Goal: Information Seeking & Learning: Find specific fact

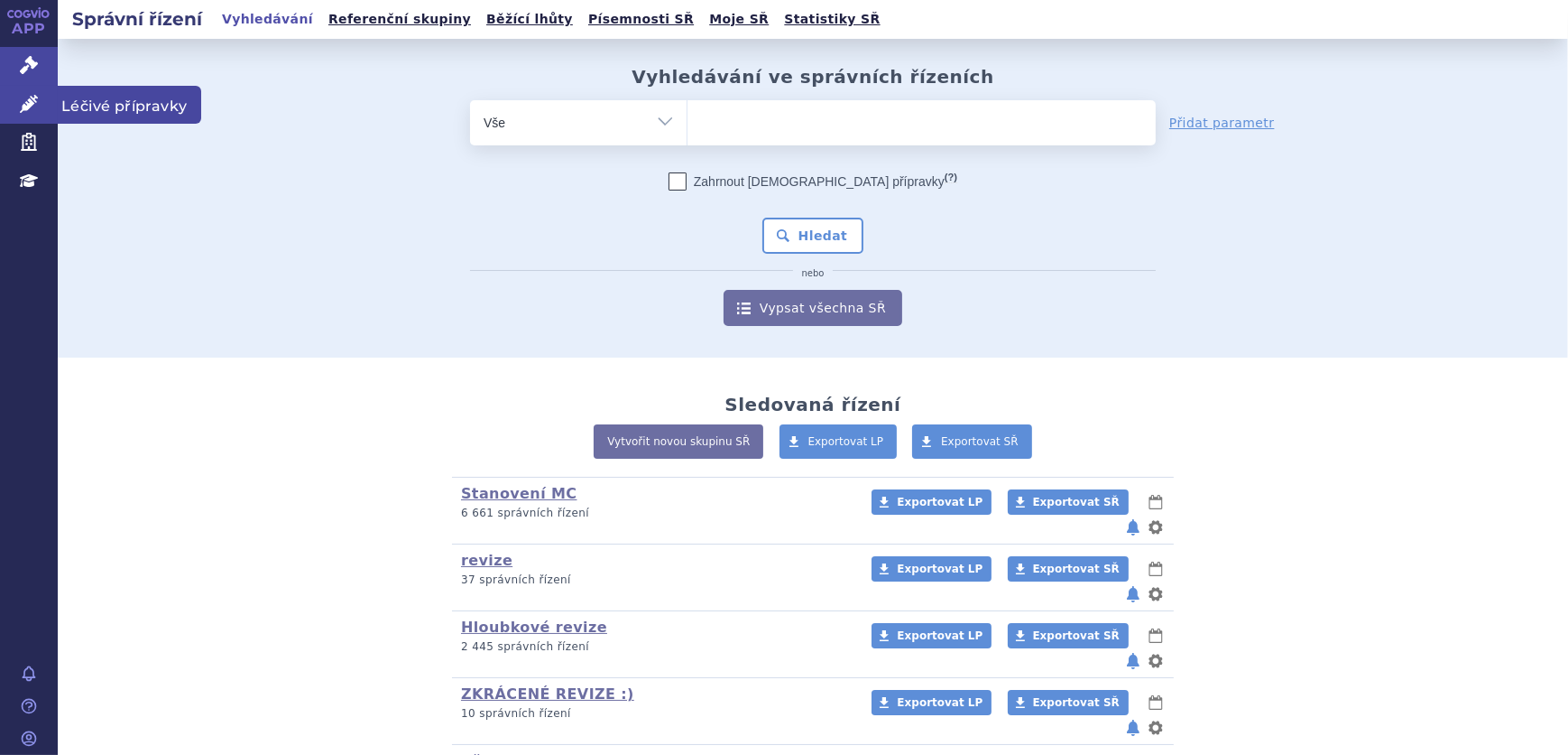
click at [40, 105] on link "Léčivé přípravky" at bounding box center [29, 104] width 57 height 38
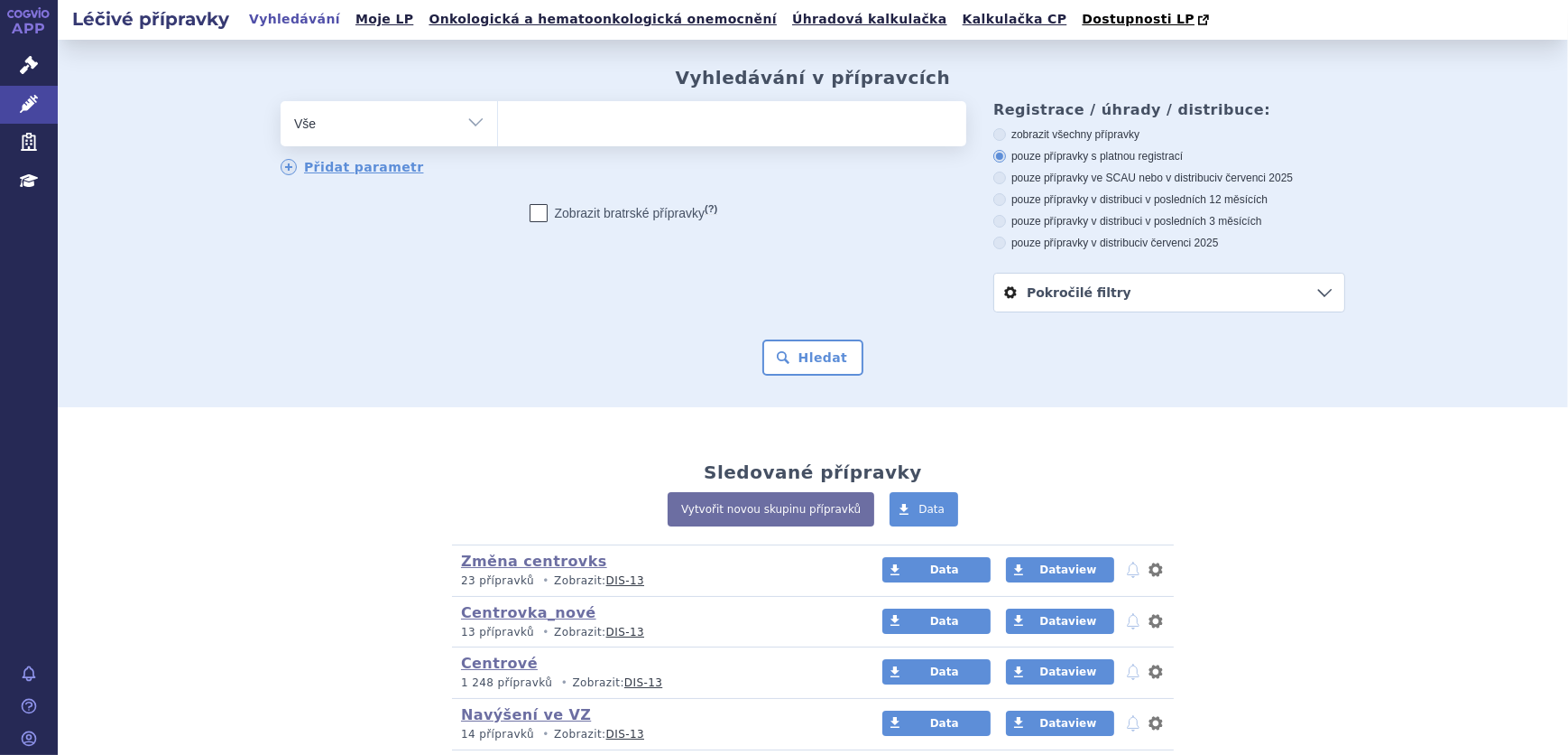
click at [454, 129] on select "Vše Přípravek/SUKL kód MAH VPOIS ATC/Aktivní látka Léková forma Síla" at bounding box center [389, 122] width 216 height 40
select select "filter-atc-group"
click at [281, 102] on select "Vše Přípravek/SUKL kód MAH VPOIS ATC/Aktivní látka Léková forma Síla" at bounding box center [389, 122] width 216 height 40
click at [552, 121] on ul at bounding box center [732, 121] width 468 height 38
click at [498, 121] on select at bounding box center [497, 123] width 1 height 45
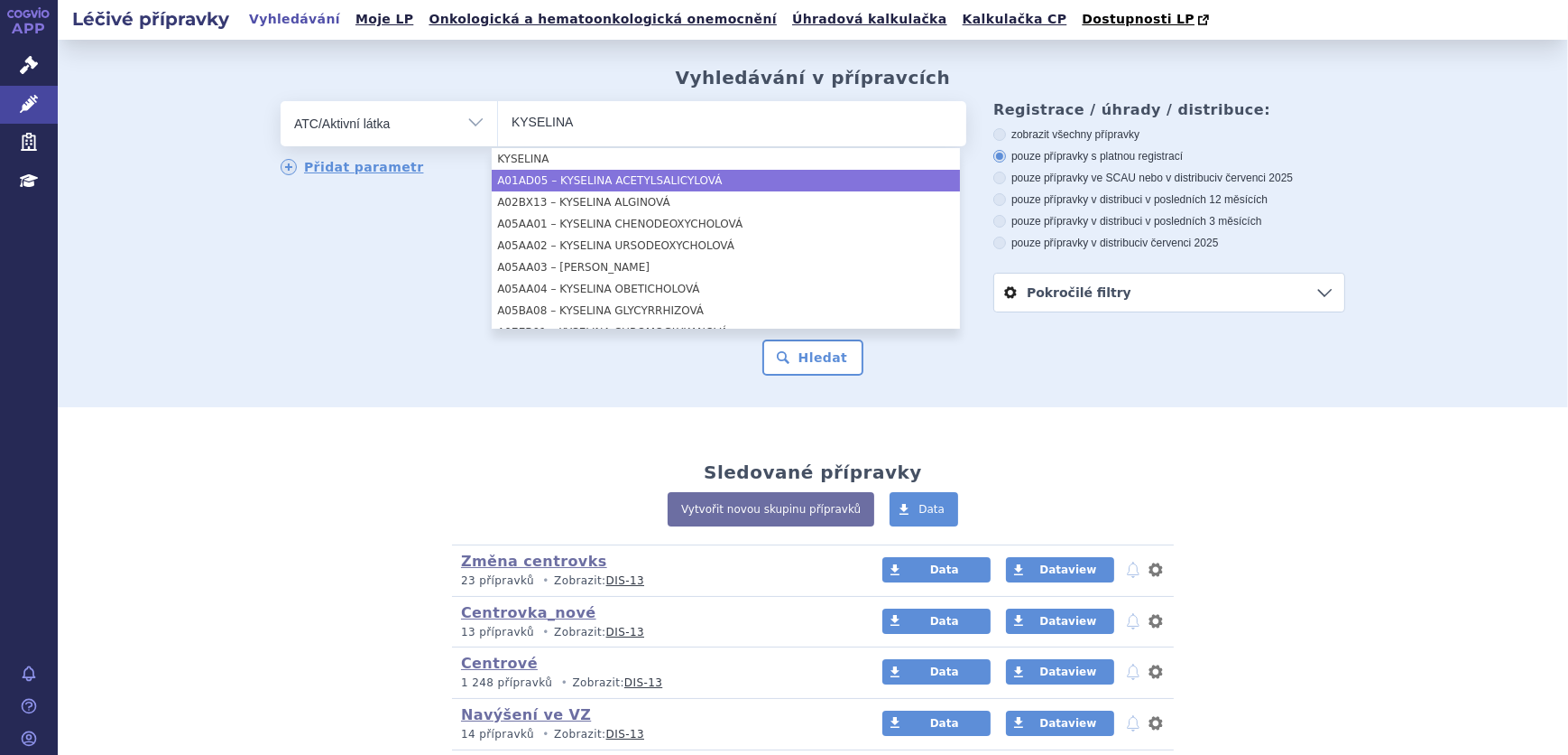
type input "KYSELINA"
select select "A01AD05"
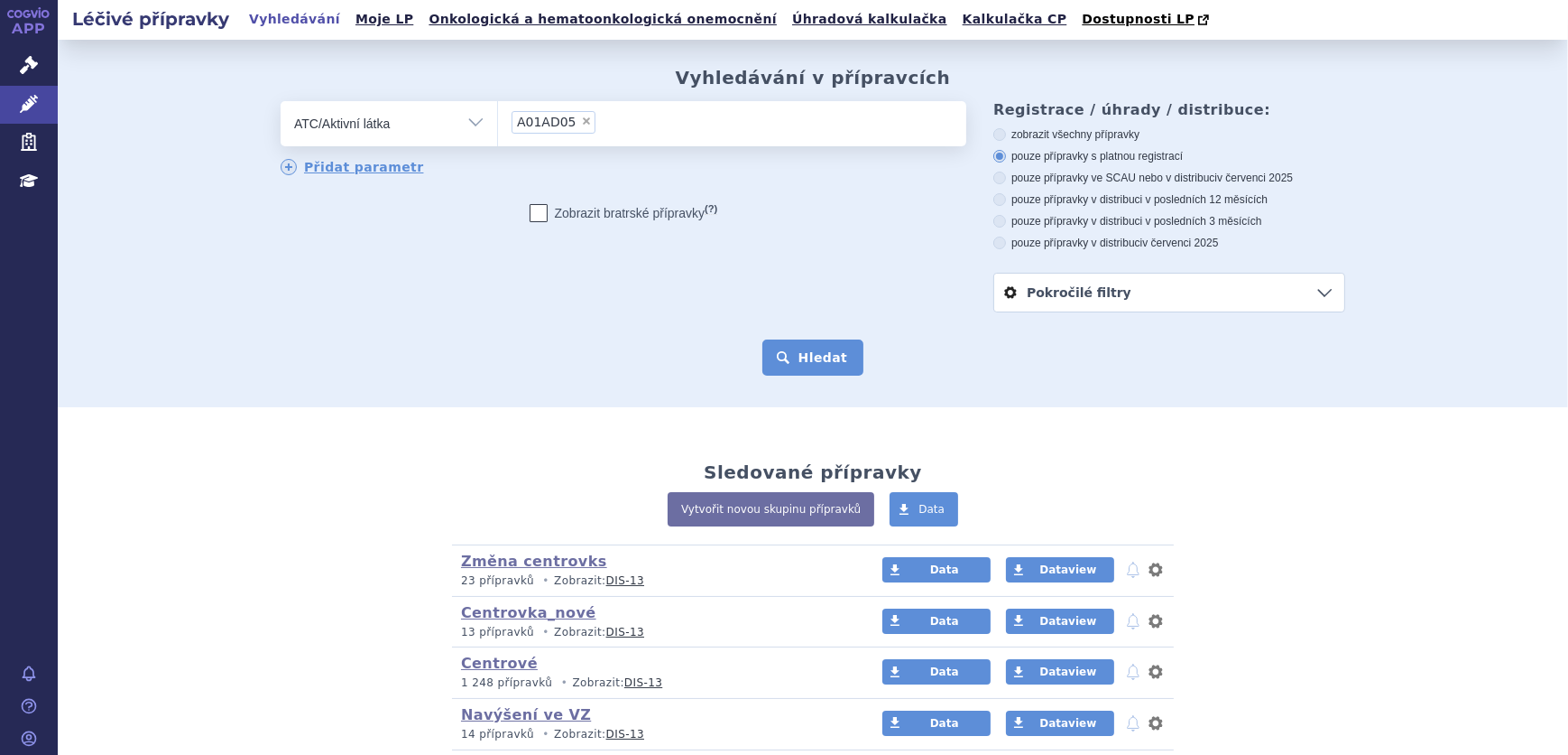
click at [767, 346] on button "Hledat" at bounding box center [813, 357] width 102 height 36
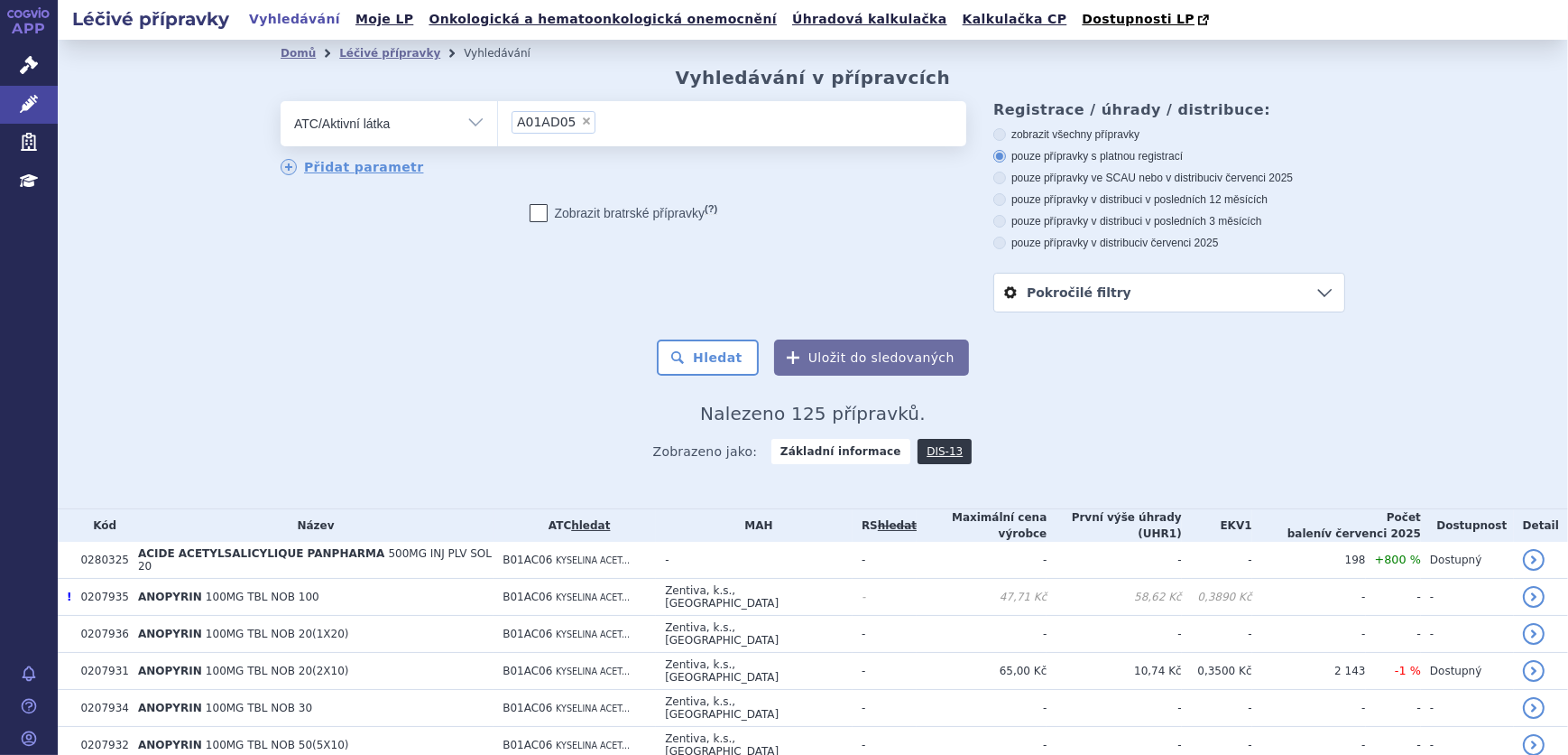
click at [1104, 205] on label "pouze přípravky v distribuci v posledních 12 měsících" at bounding box center [1169, 199] width 352 height 14
click at [1007, 205] on input "pouze přípravky v distribuci v posledních 12 měsících" at bounding box center [1001, 201] width 11 height 11
radio input "true"
click at [1125, 183] on label "pouze přípravky ve SCAU nebo v distribuci v červenci 2025" at bounding box center [1169, 177] width 352 height 14
click at [1007, 183] on input "pouze přípravky ve SCAU nebo v distribuci v červenci 2025" at bounding box center [1001, 180] width 11 height 11
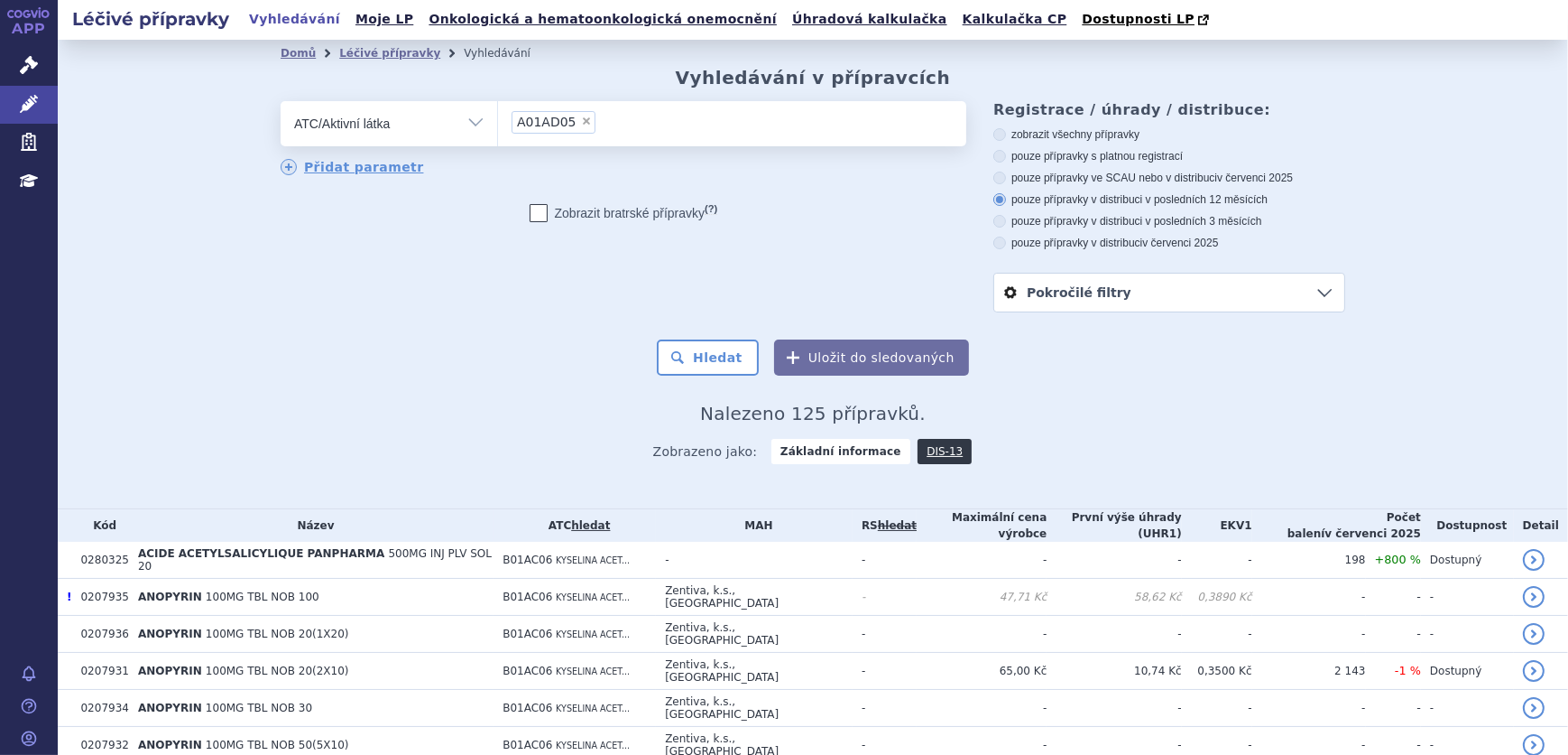
radio input "true"
click at [720, 359] on button "Hledat" at bounding box center [708, 357] width 102 height 36
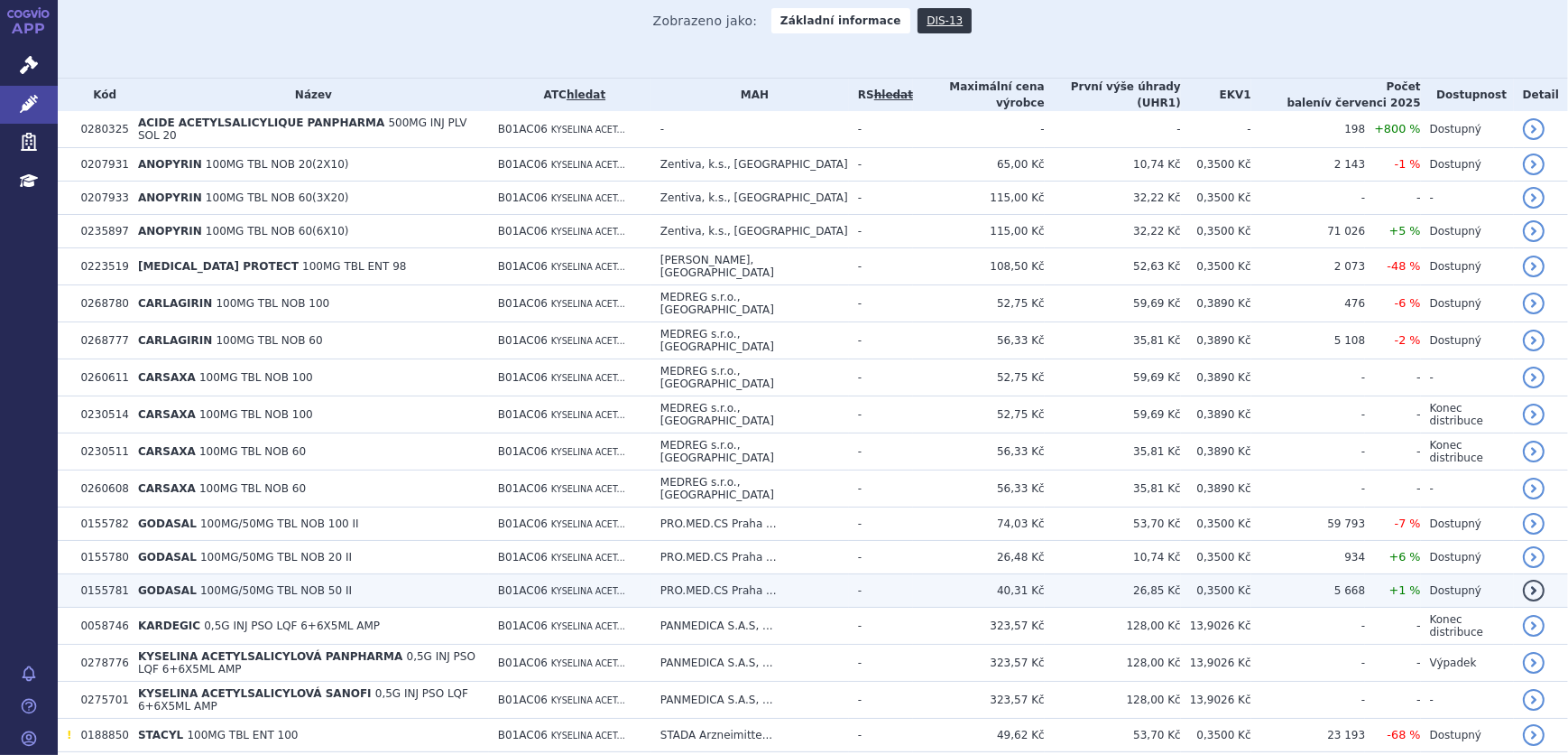
scroll to position [460, 0]
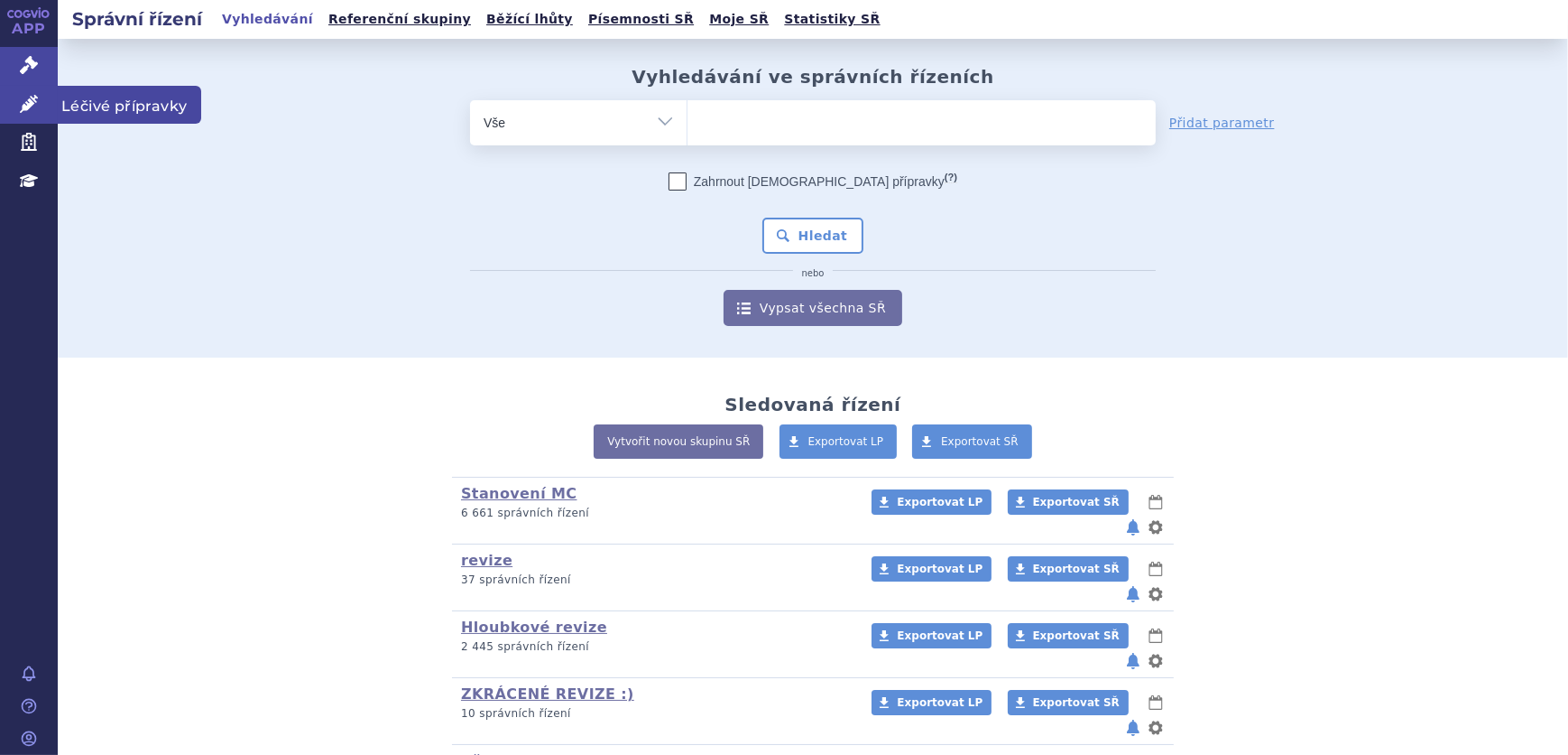
click at [28, 102] on icon at bounding box center [29, 103] width 18 height 18
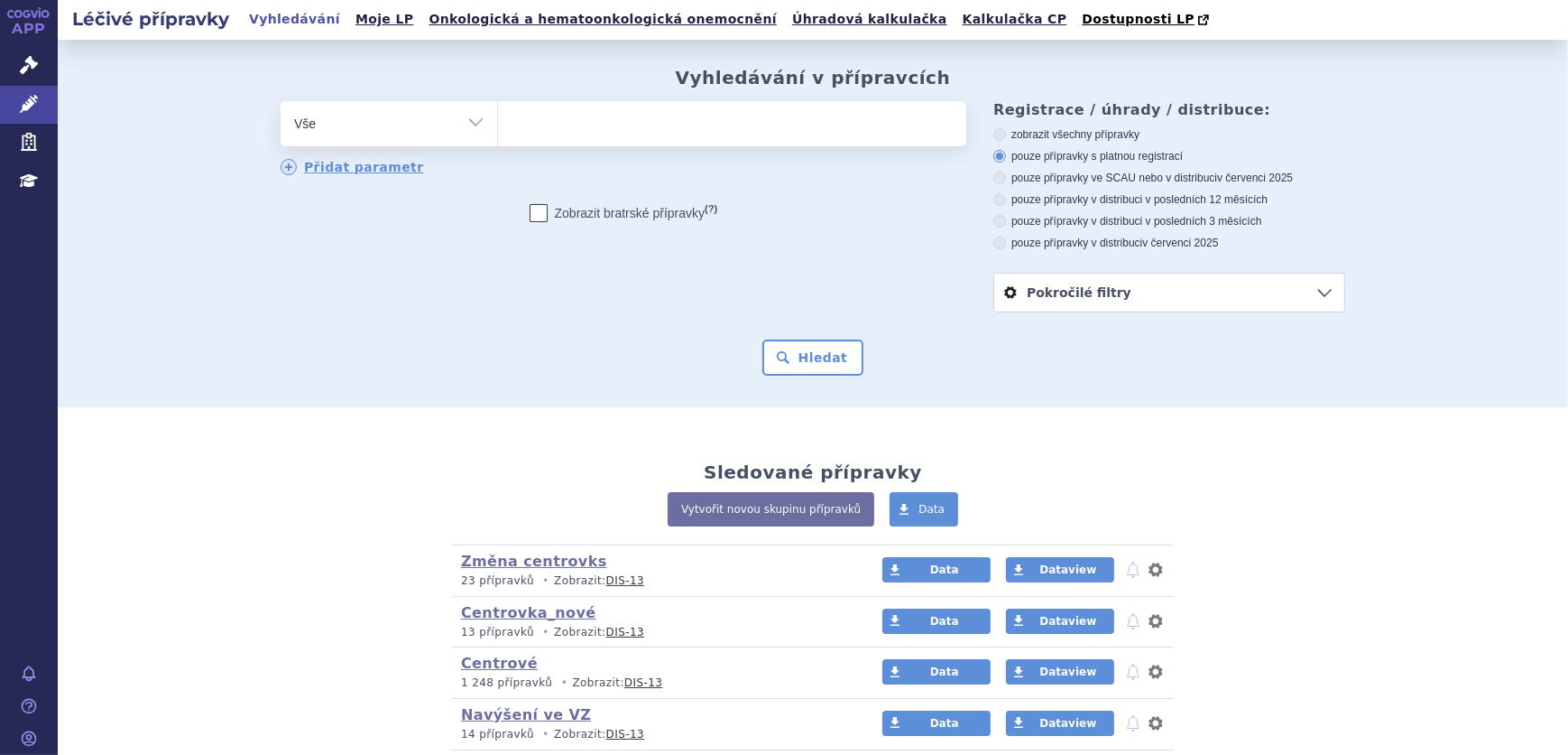
drag, startPoint x: 584, startPoint y: 114, endPoint x: 587, endPoint y: 123, distance: 9.5
click at [584, 117] on ul at bounding box center [732, 121] width 468 height 38
click at [498, 117] on select at bounding box center [497, 123] width 1 height 45
paste input "0025444"
type input "0025444"
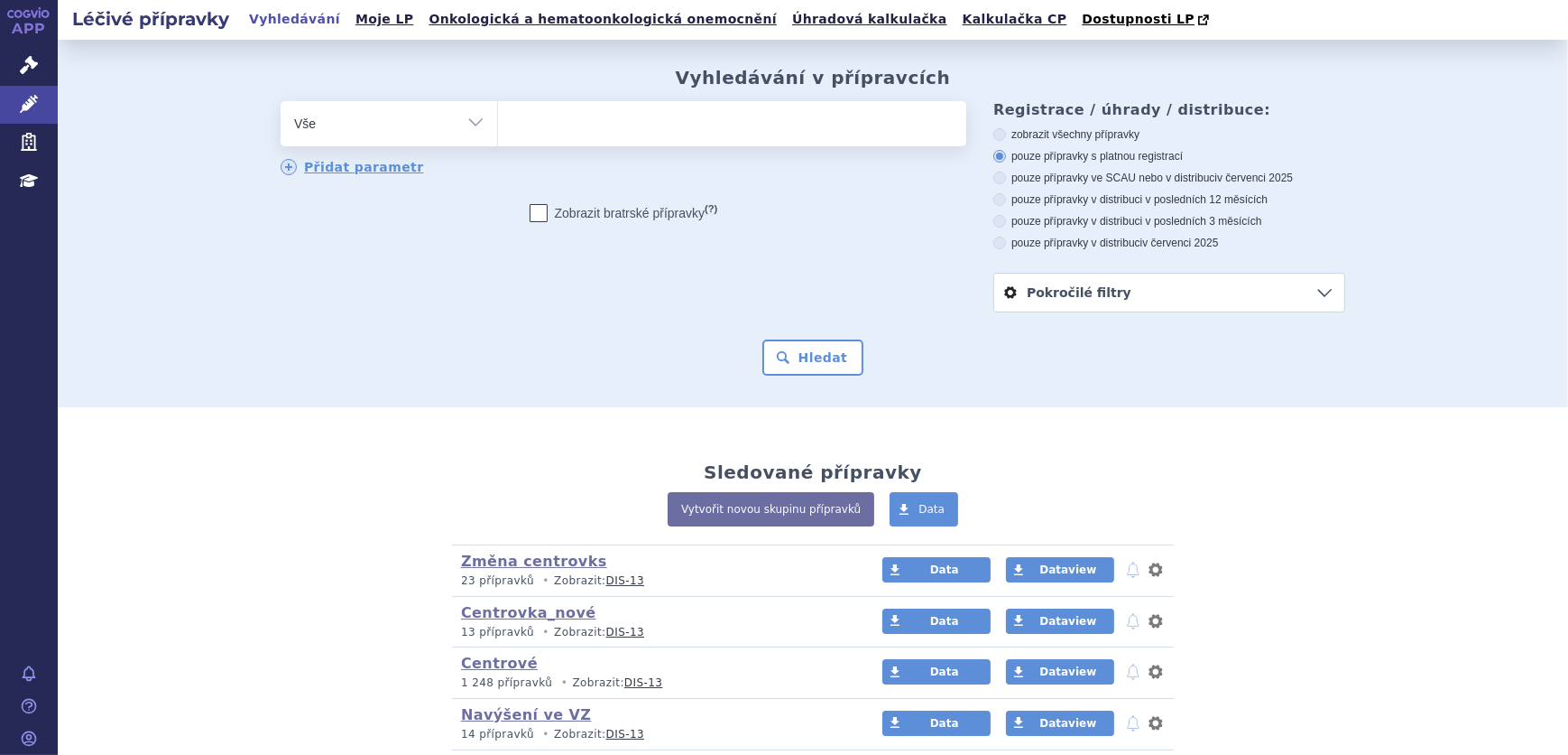
select select "0025444"
click at [797, 355] on button "Hledat" at bounding box center [813, 357] width 102 height 36
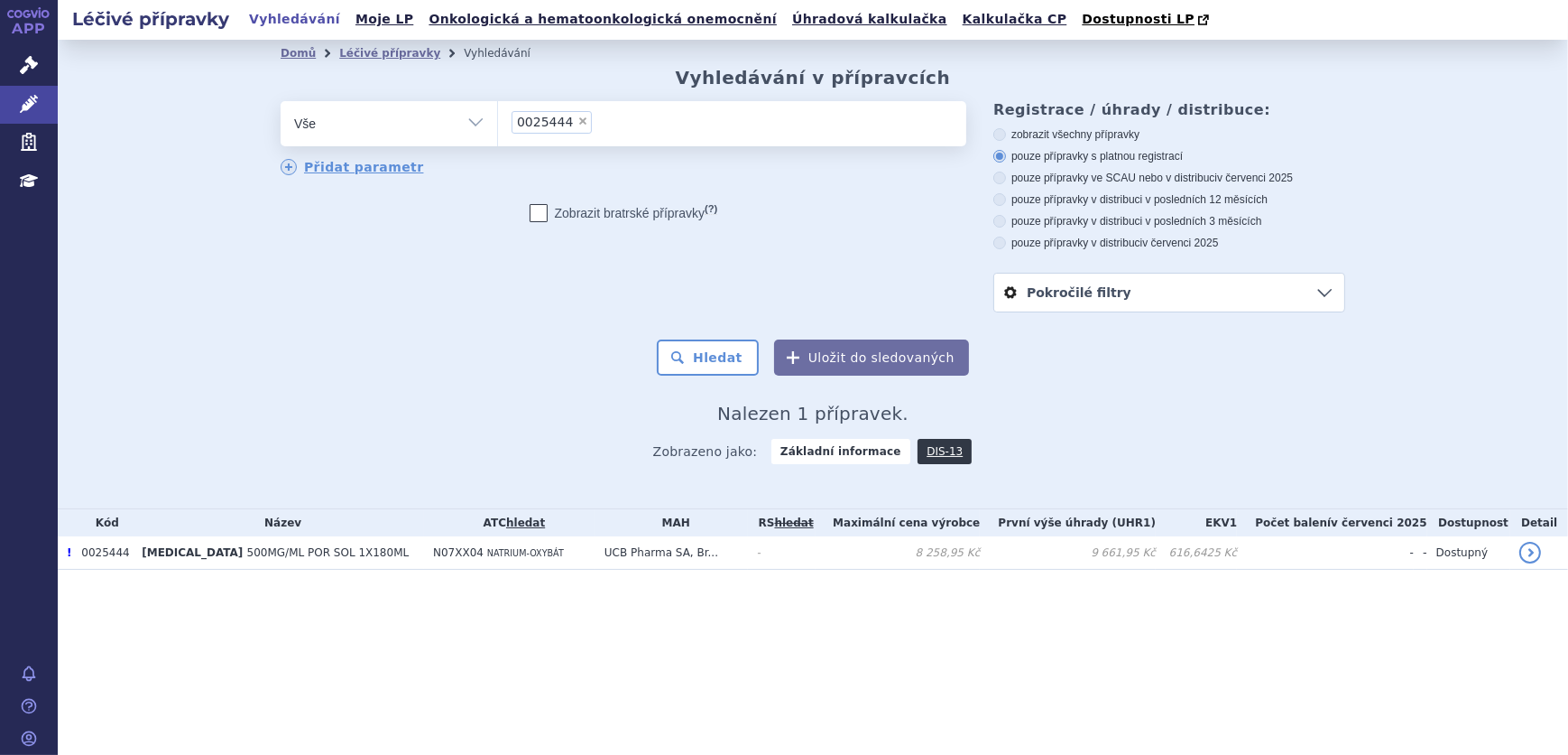
click at [578, 126] on span "×" at bounding box center [582, 121] width 11 height 11
click at [498, 126] on select "0025444" at bounding box center [497, 123] width 1 height 45
select select
type input "0185261"
select select "0185261"
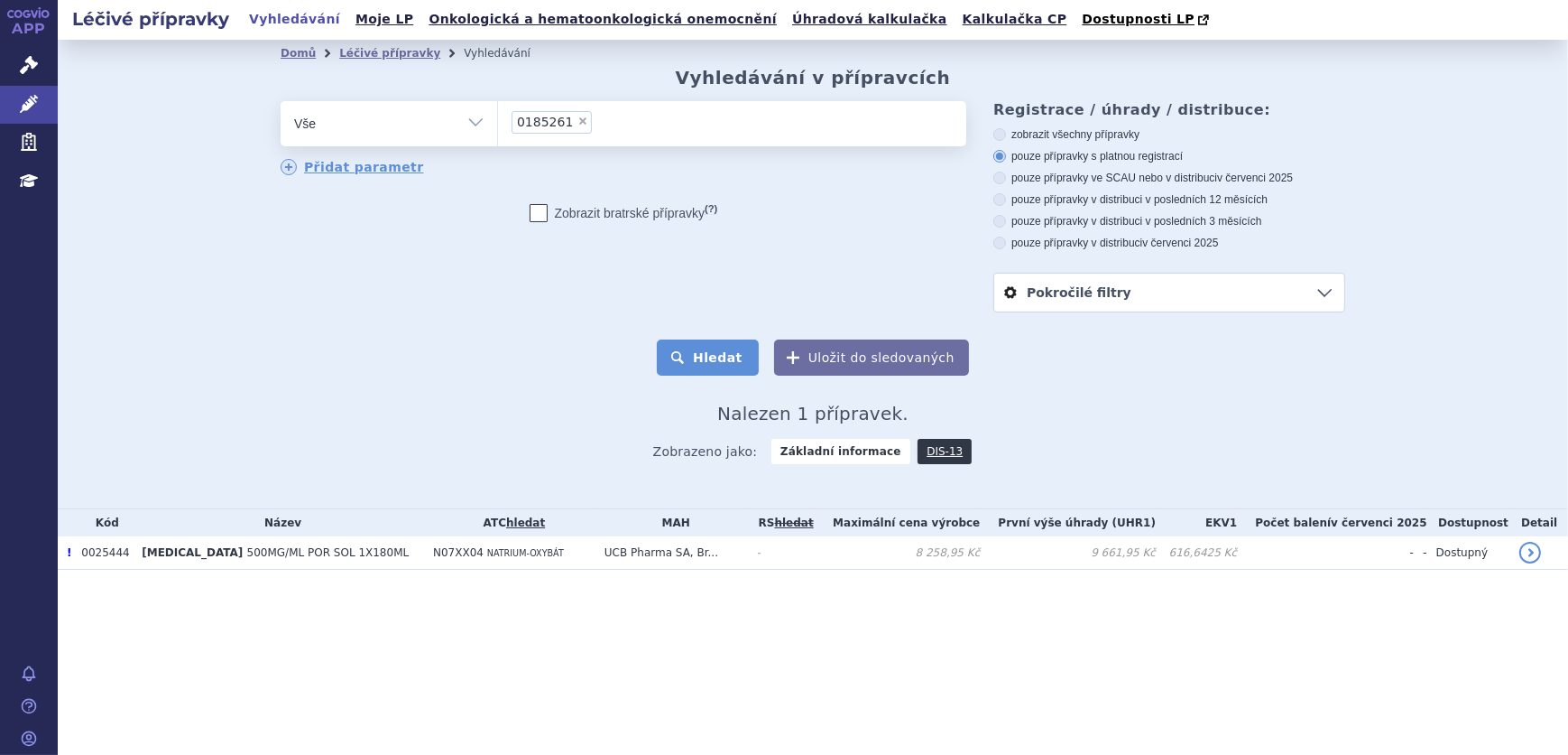
click at [743, 367] on button "Hledat" at bounding box center [708, 357] width 102 height 36
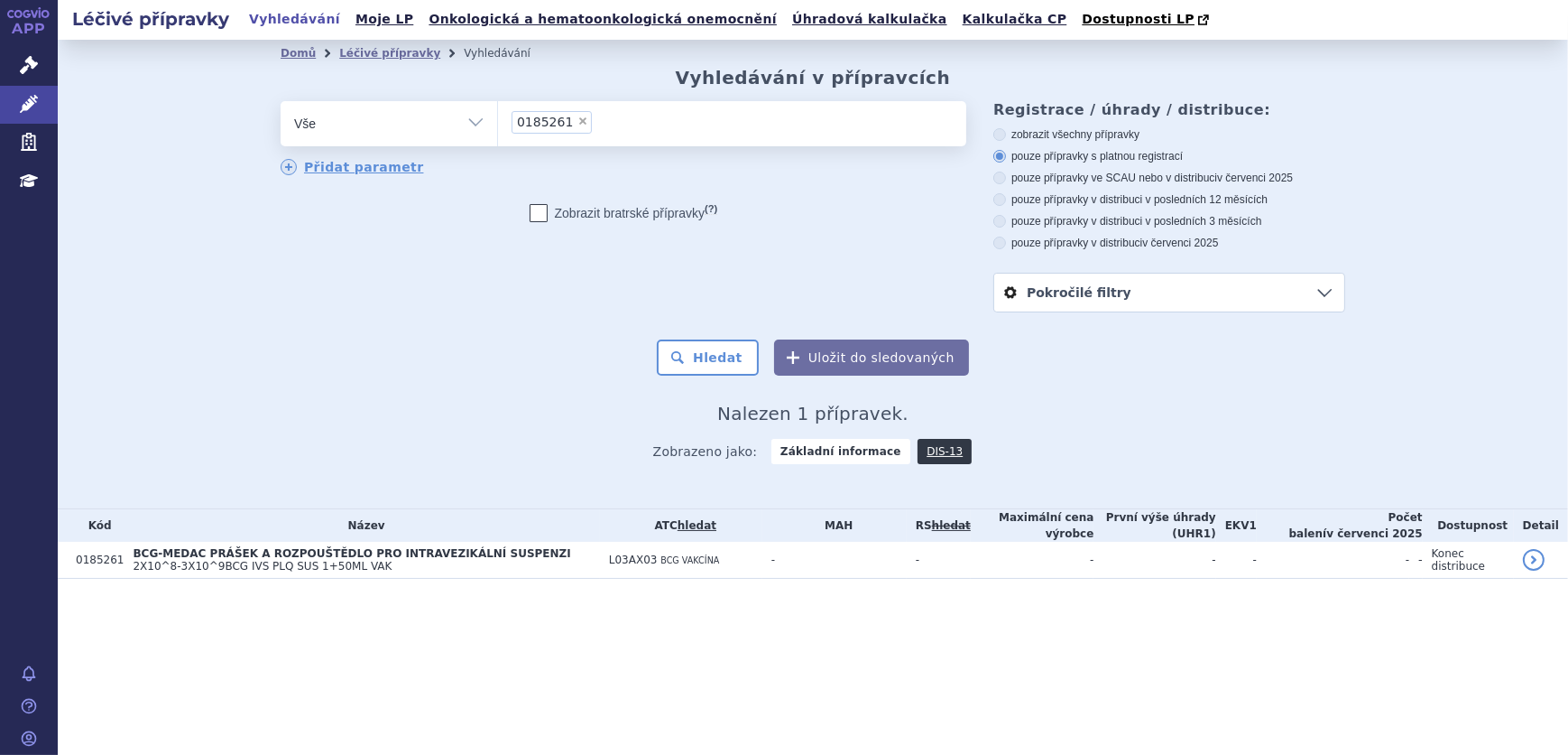
click at [578, 122] on span "×" at bounding box center [582, 121] width 11 height 11
click at [498, 122] on select "0185261" at bounding box center [497, 123] width 1 height 45
select select
type input "0286129"
select select "0286129"
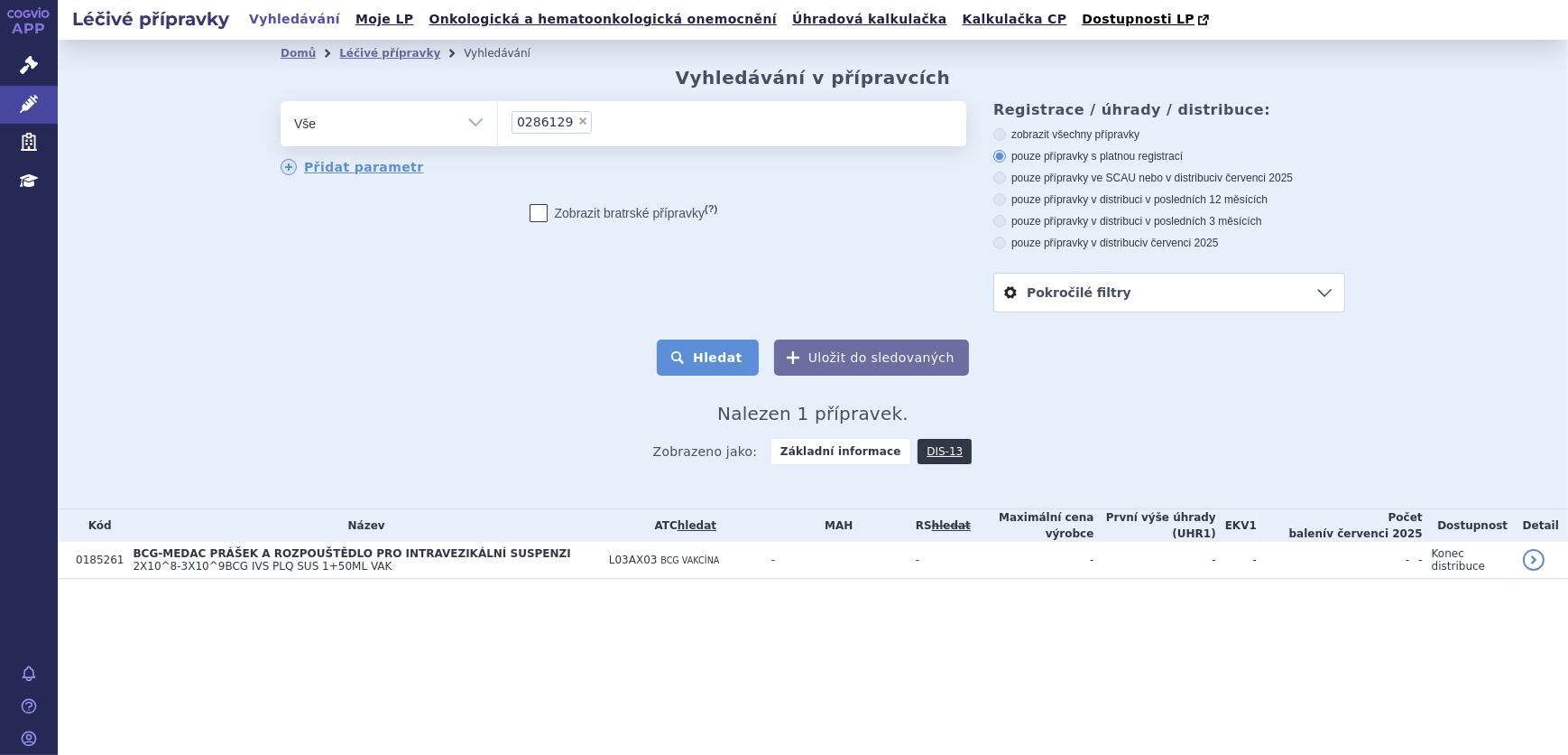
click at [744, 351] on button "Hledat" at bounding box center [708, 357] width 102 height 36
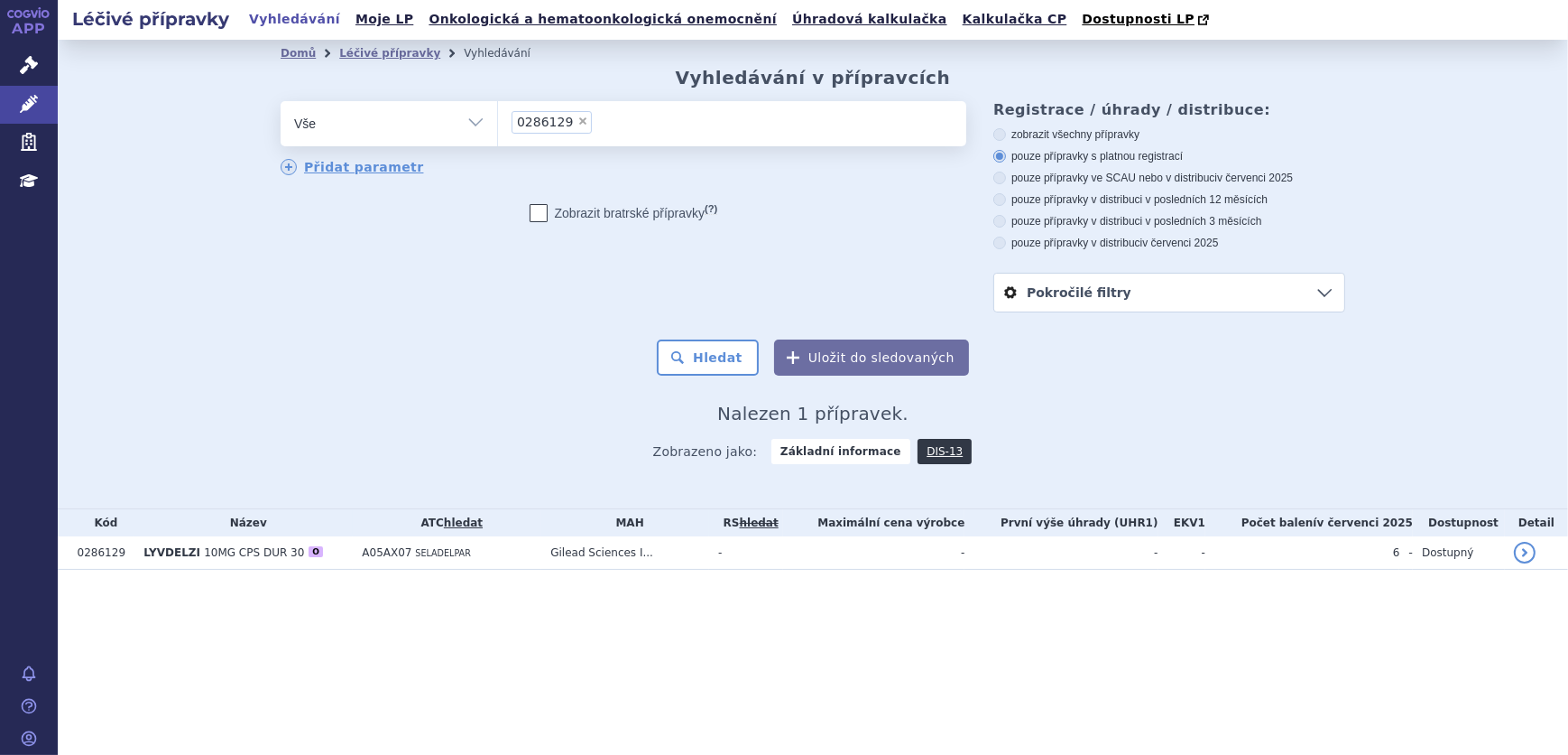
click at [579, 123] on span "×" at bounding box center [582, 121] width 11 height 11
click at [498, 123] on select "0286129" at bounding box center [497, 123] width 1 height 45
select select
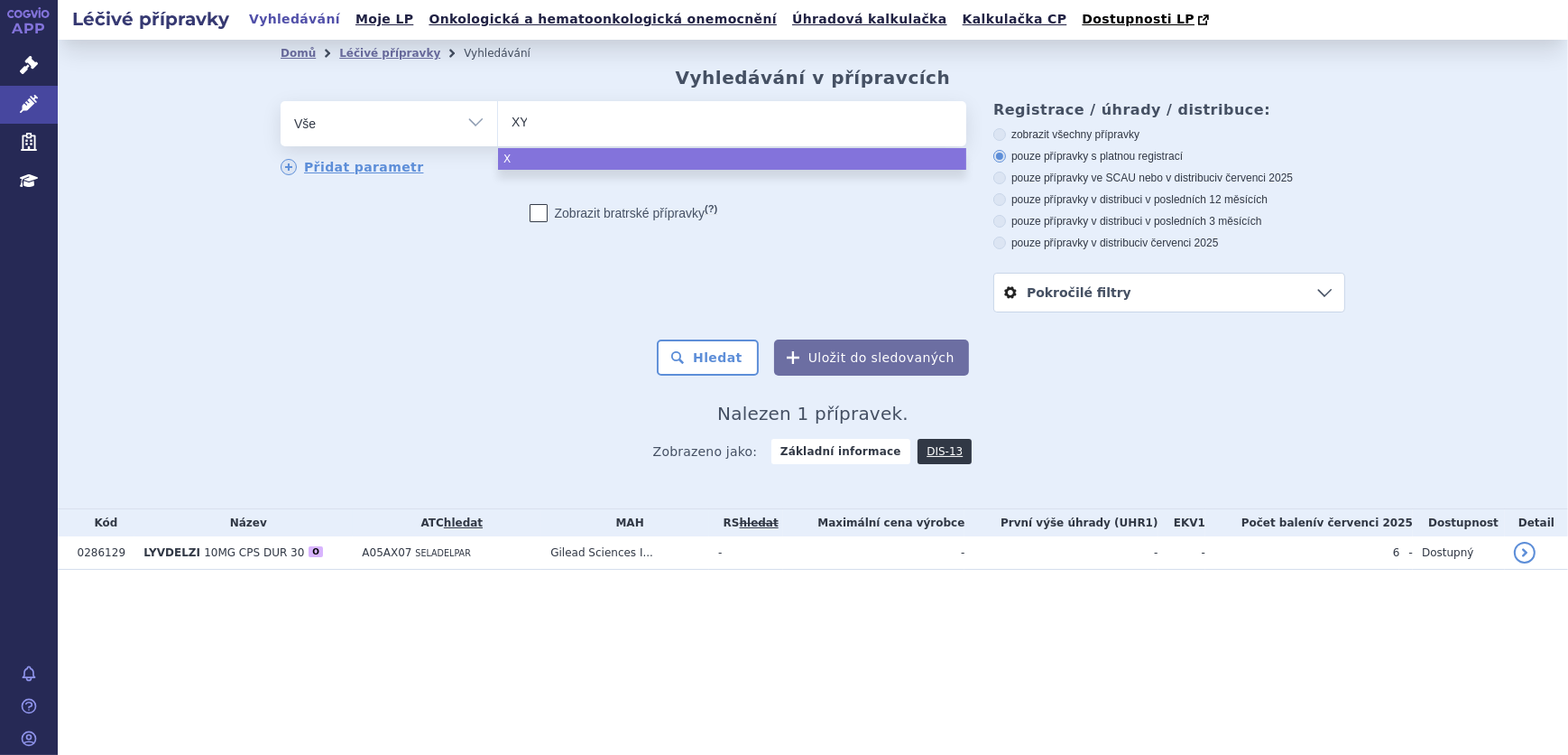
type input "XYR"
type input "XYRE"
type input "[MEDICAL_DATA]"
select select "XYREM"
click at [696, 359] on button "Hledat" at bounding box center [708, 357] width 102 height 36
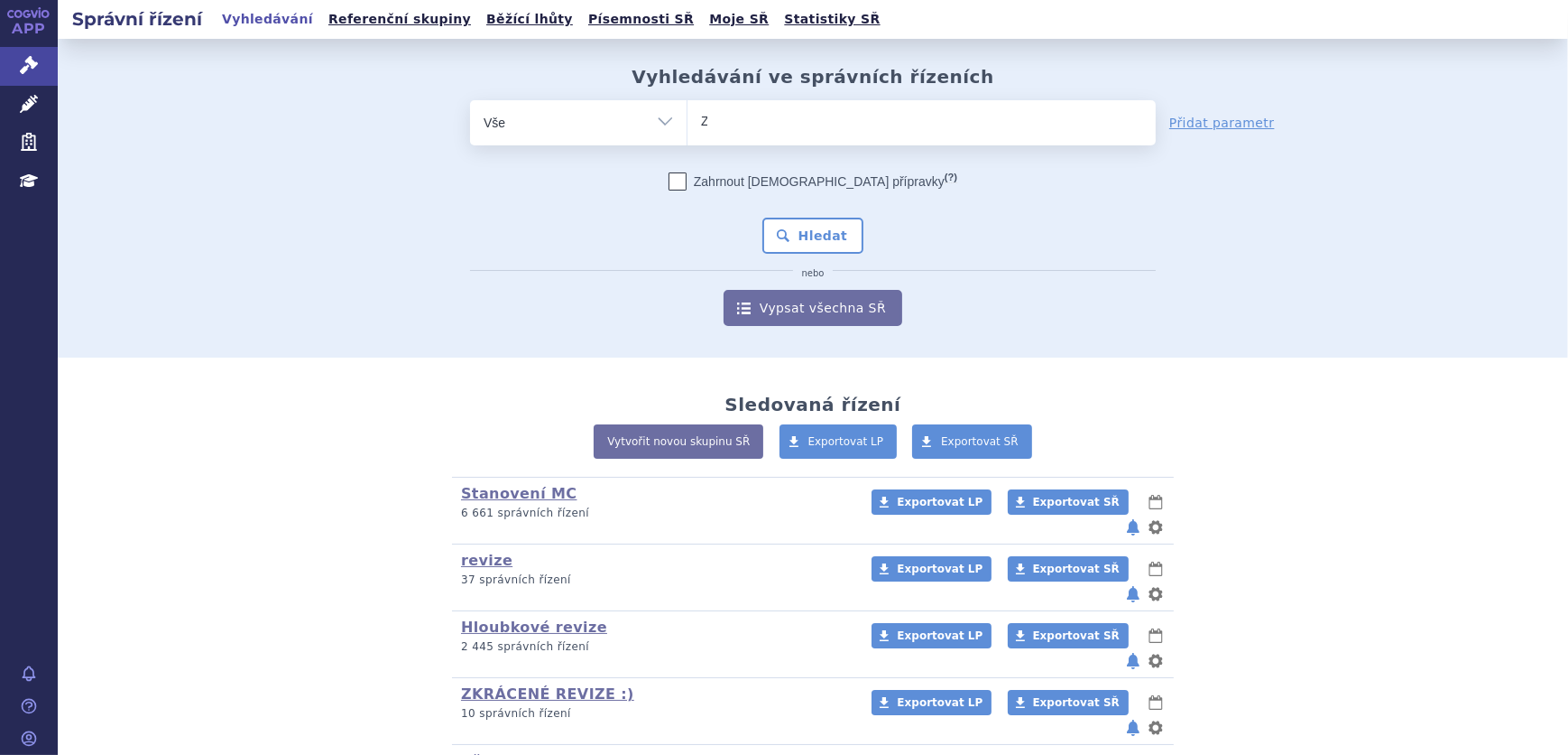
type input "ZO"
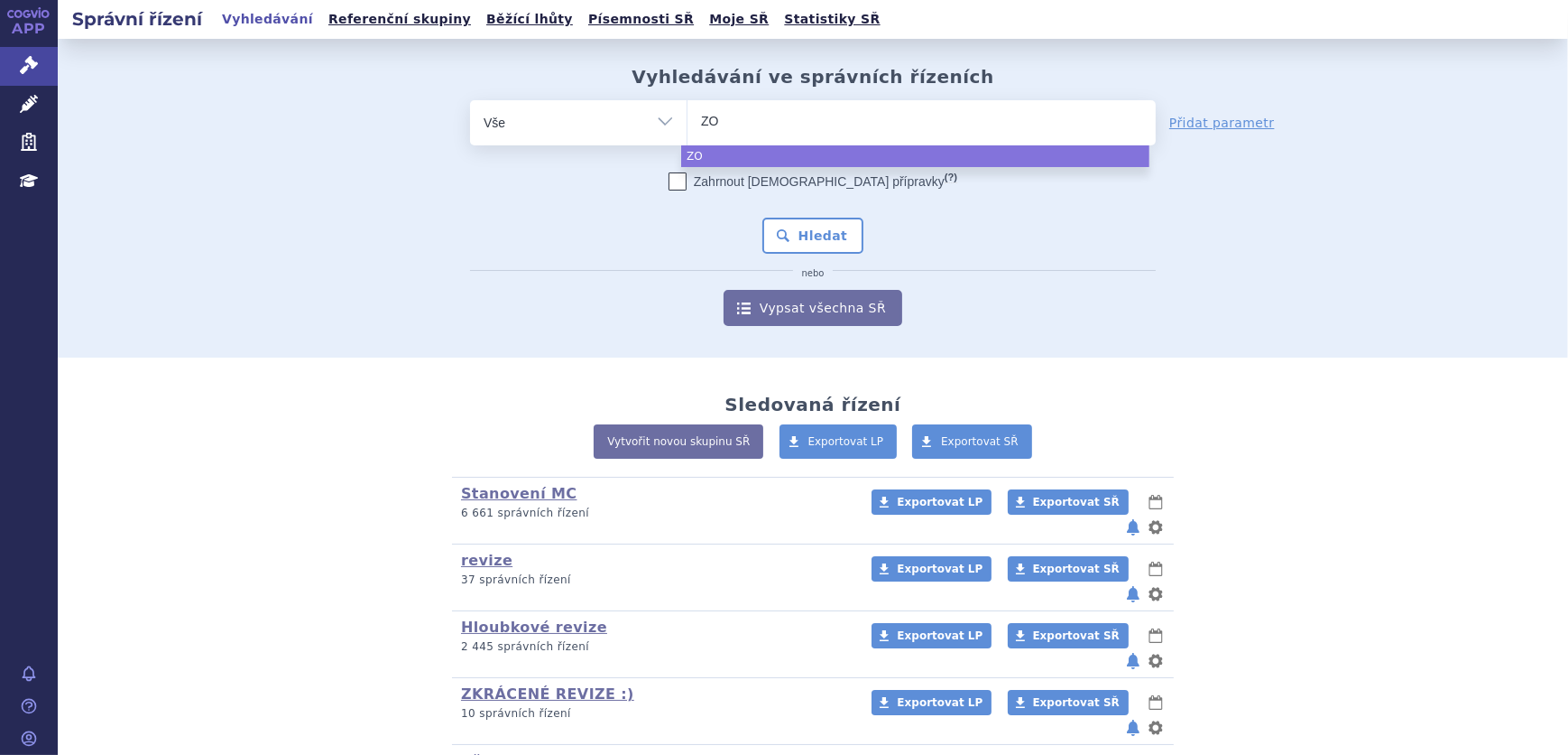
type input "ZOK"
type input "ZOKIN"
type input "ZOKINV"
type input "[MEDICAL_DATA]"
select select "[MEDICAL_DATA]"
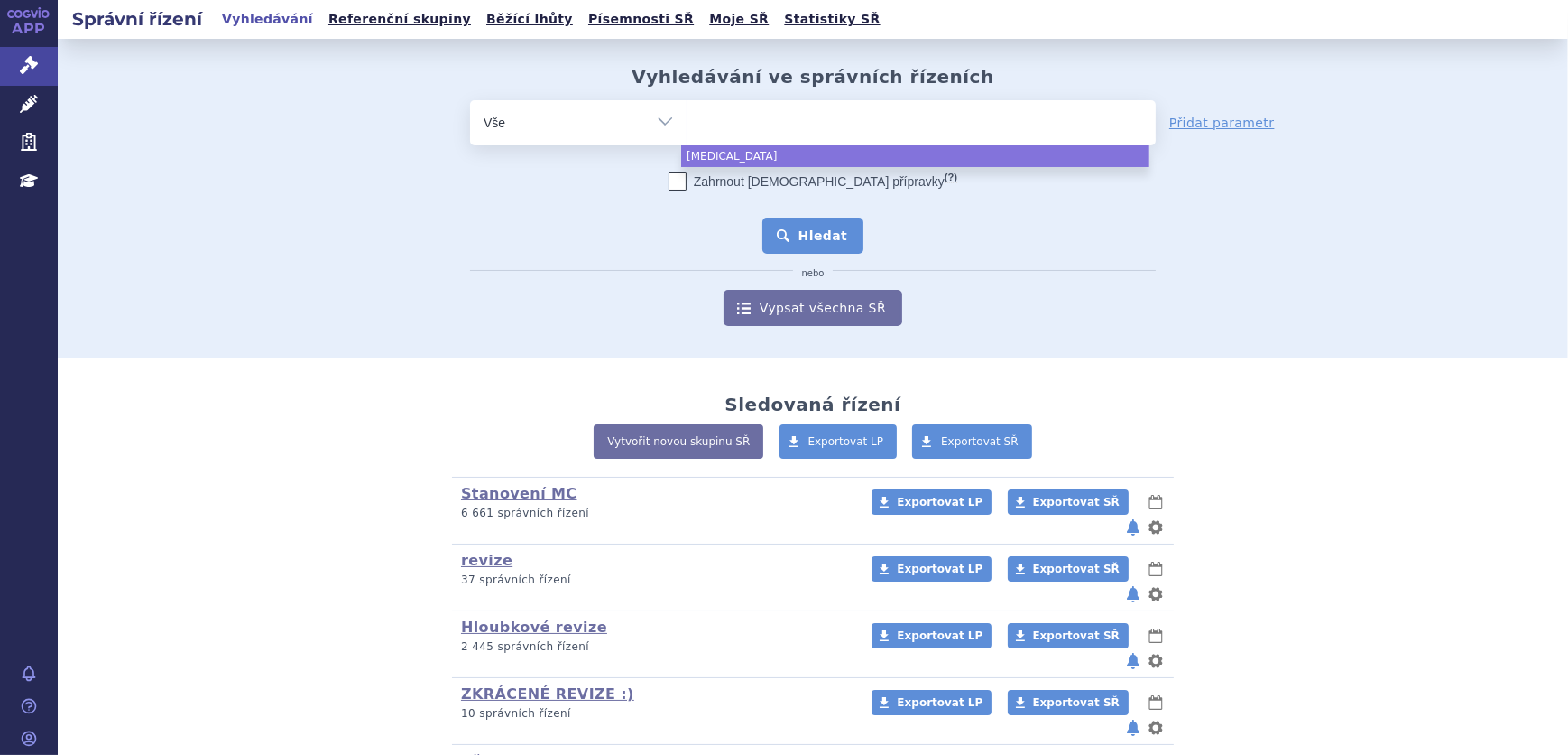
click at [799, 237] on button "Hledat" at bounding box center [813, 236] width 102 height 36
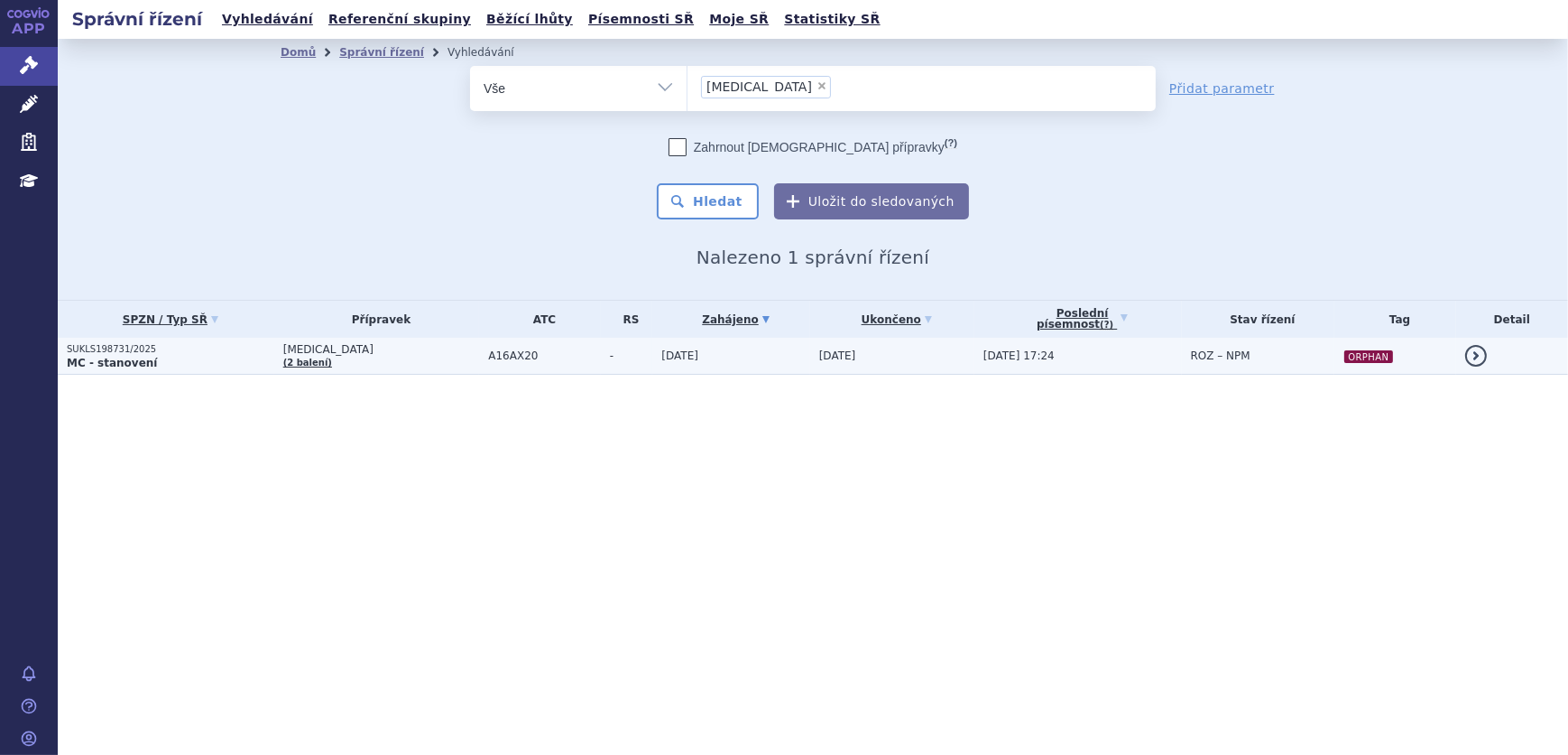
click at [810, 347] on td "[DATE]" at bounding box center [892, 355] width 164 height 37
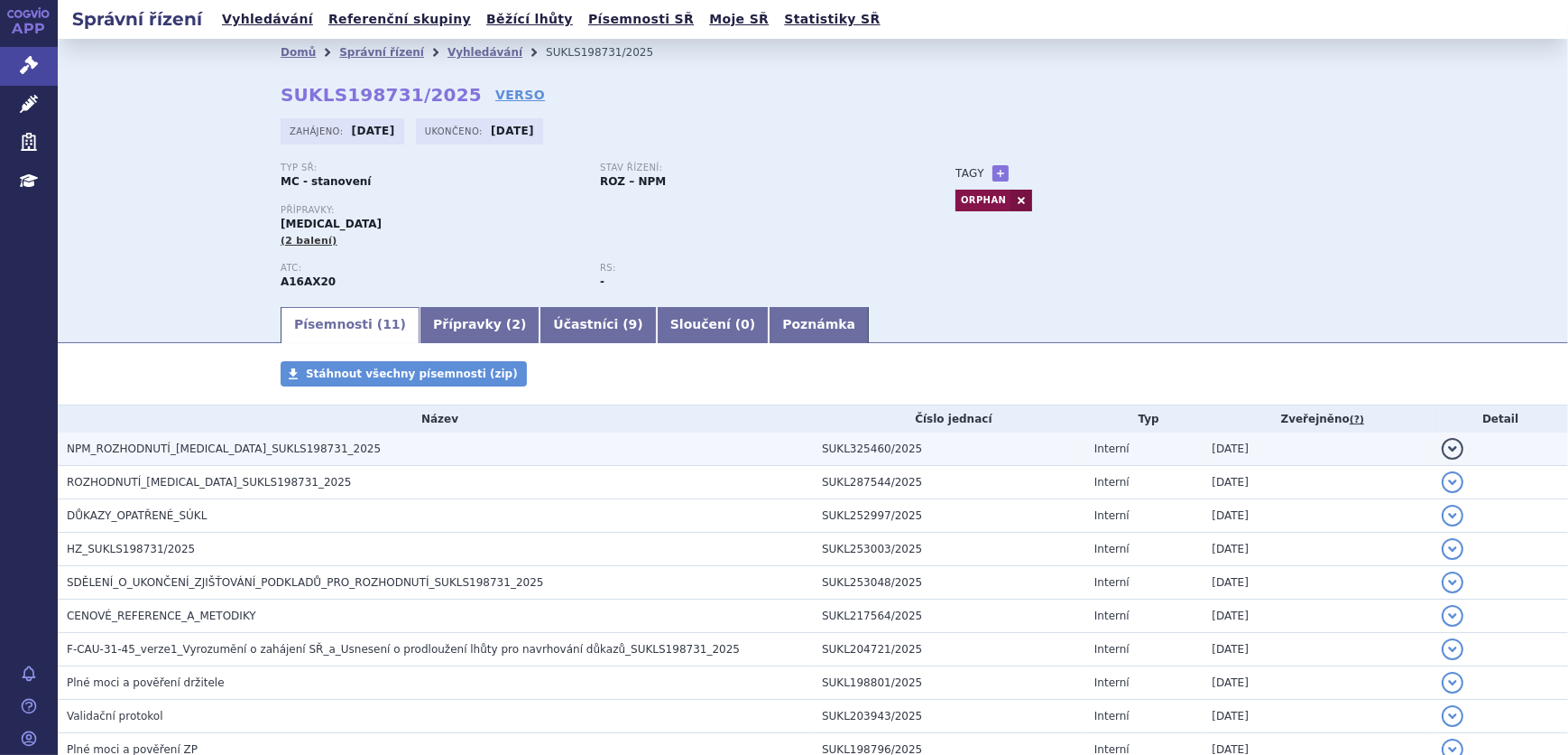
click at [296, 446] on span "NPM_ROZHODNUTÍ_ZOKINVY_SUKLS198731_2025" at bounding box center [224, 448] width 314 height 12
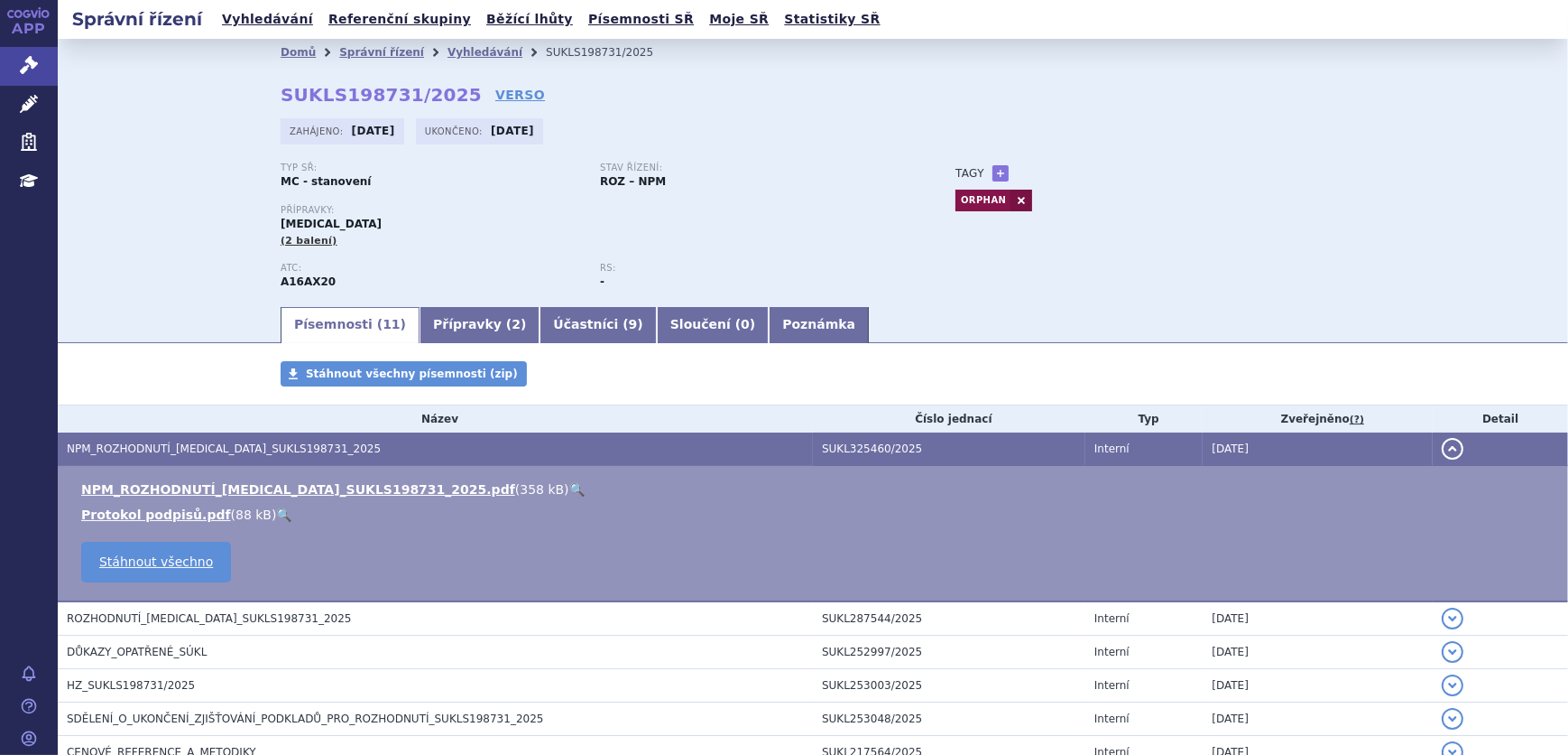
click at [569, 491] on link "🔍" at bounding box center [577, 489] width 15 height 14
click at [459, 47] on link "Vyhledávání" at bounding box center [485, 52] width 75 height 12
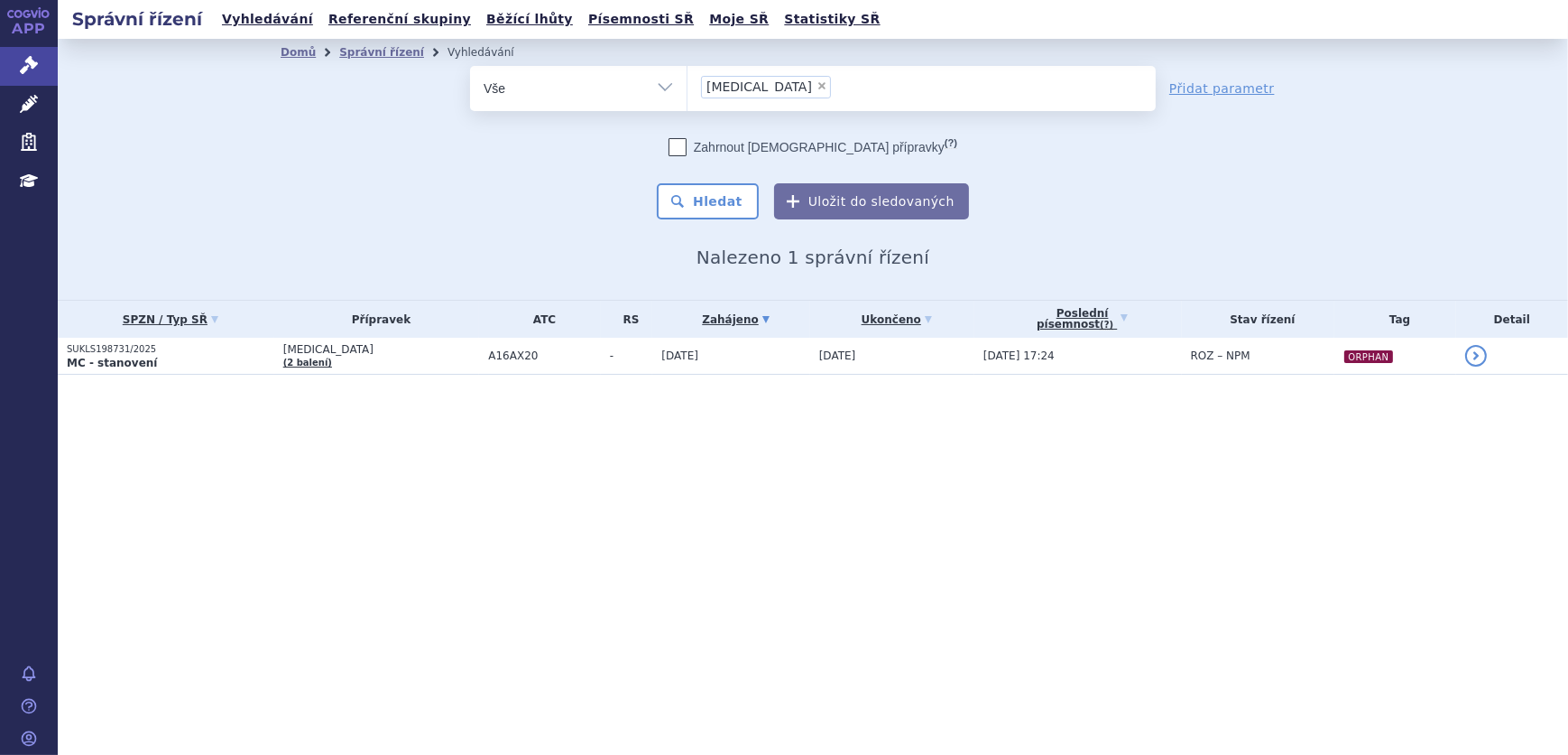
click at [817, 83] on span "×" at bounding box center [822, 85] width 11 height 11
click at [688, 83] on select "ZOKINVY" at bounding box center [687, 87] width 1 height 45
select select
type input "EL"
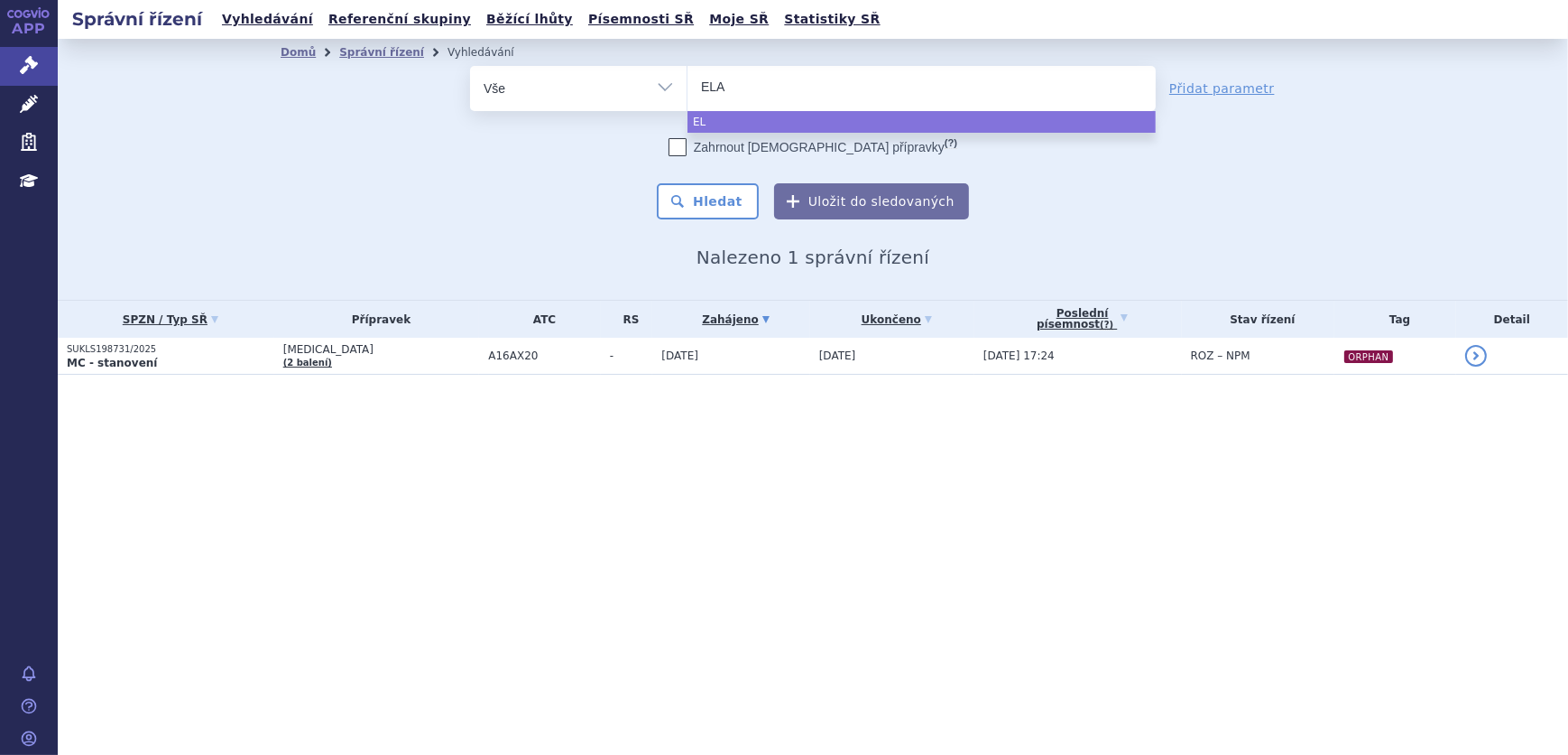
type input "ELAH"
type input "ELAHE"
type input "ELAHERE"
select select "ELAHERE"
click at [694, 205] on button "Hledat" at bounding box center [708, 201] width 102 height 36
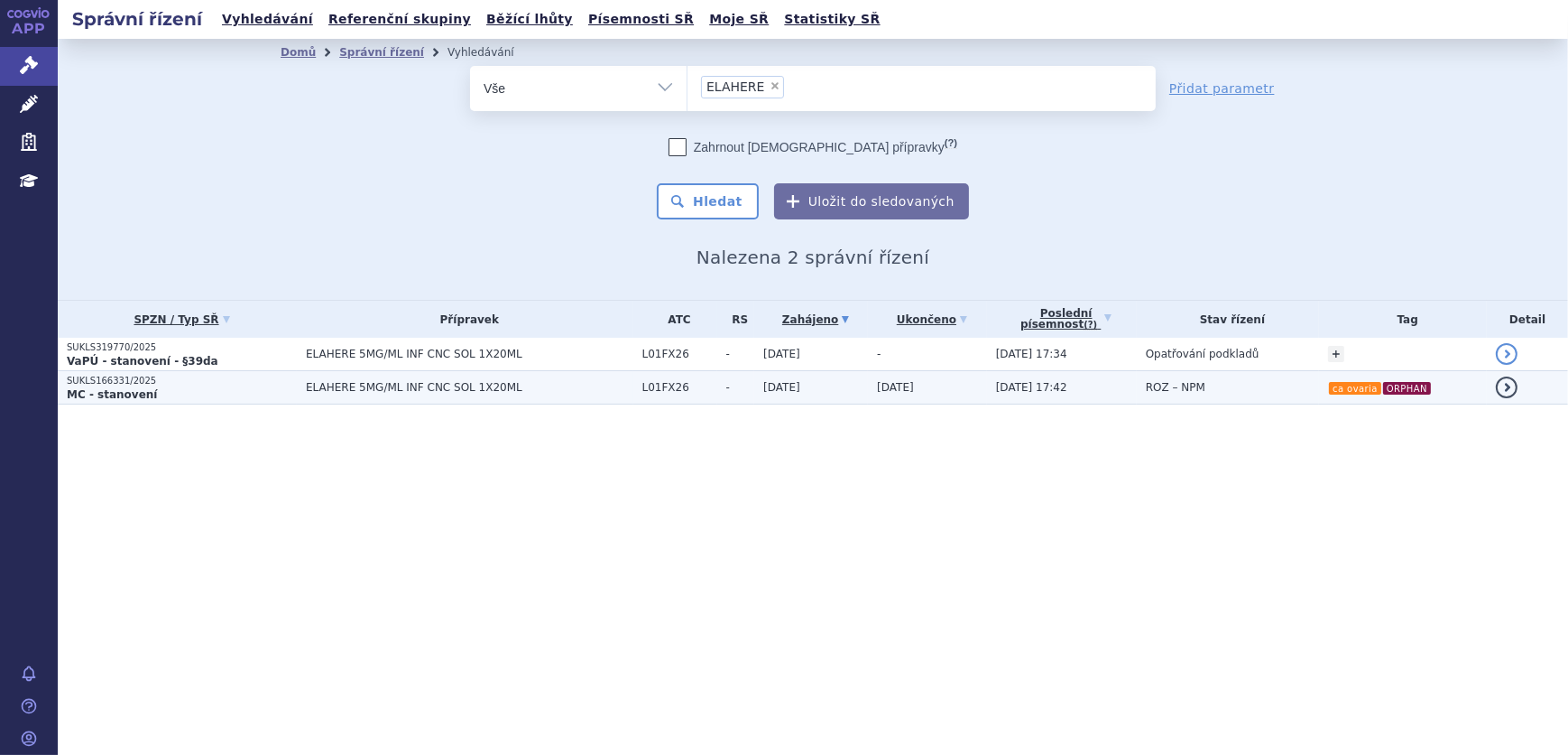
click at [457, 391] on span "ELAHERE 5MG/ML INF CNC SOL 1X20ML" at bounding box center [469, 387] width 328 height 12
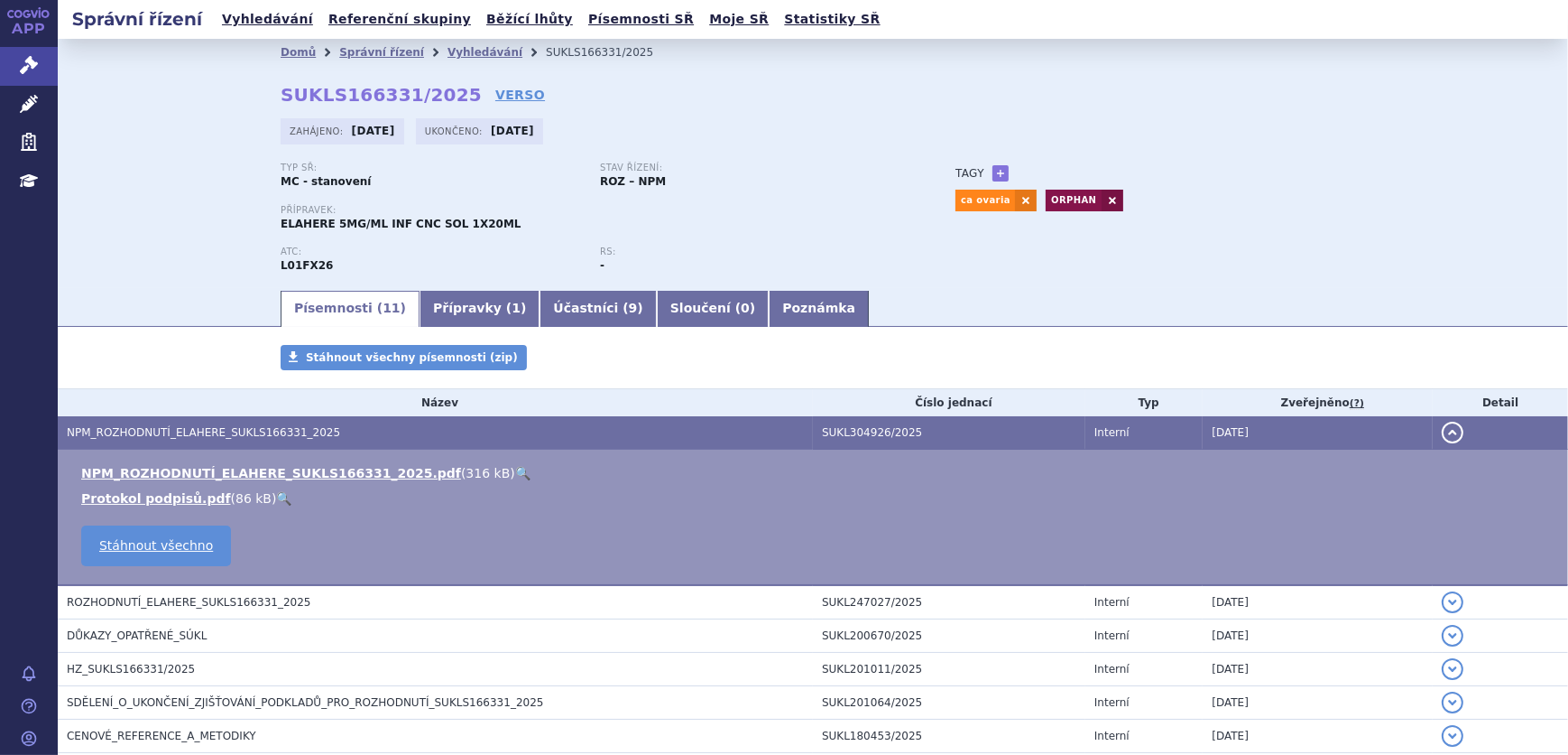
click at [515, 469] on link "🔍" at bounding box center [523, 472] width 15 height 14
click at [472, 52] on link "Vyhledávání" at bounding box center [485, 52] width 75 height 12
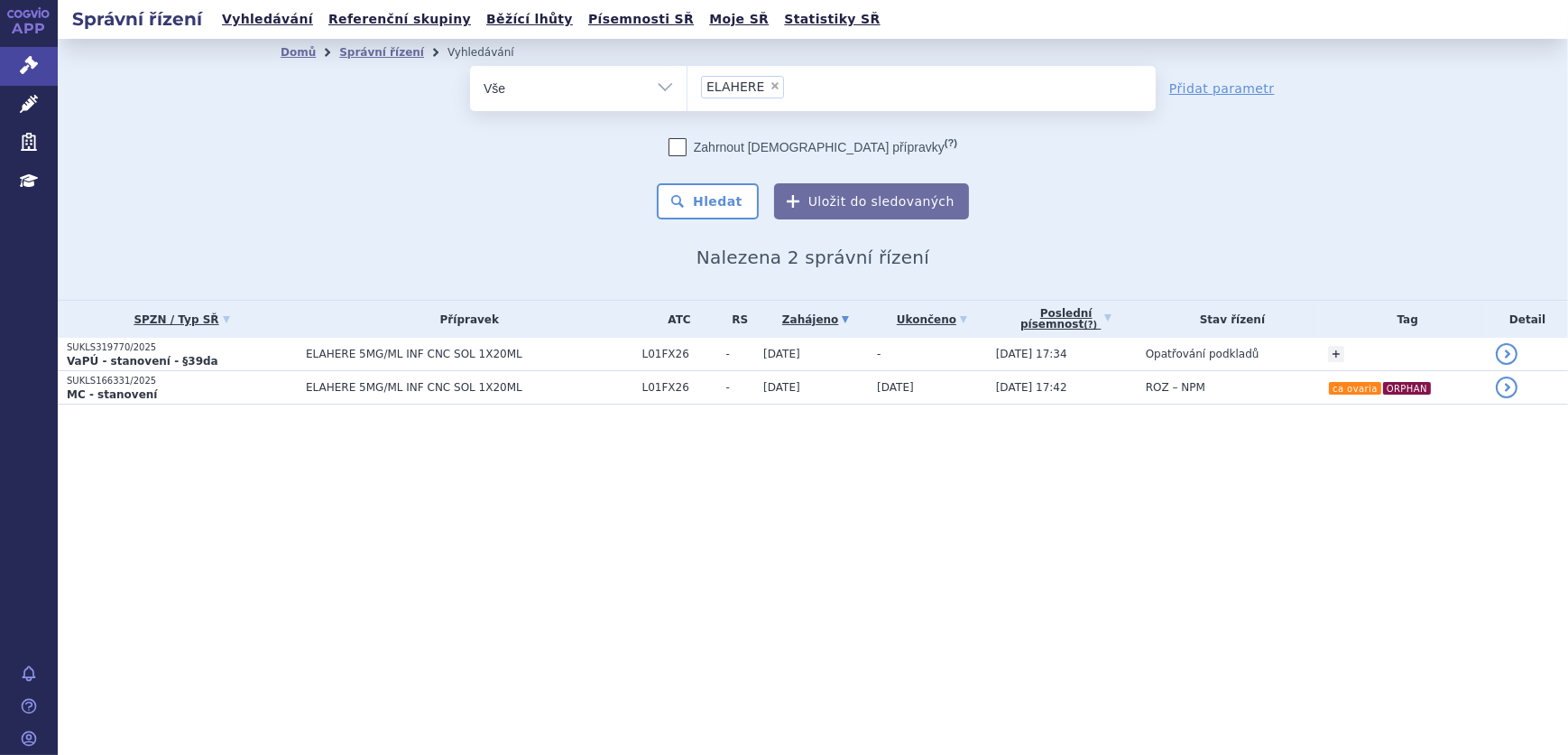
click at [770, 88] on span "×" at bounding box center [775, 85] width 11 height 11
click at [688, 88] on select "ELAHERE" at bounding box center [687, 87] width 1 height 45
select select
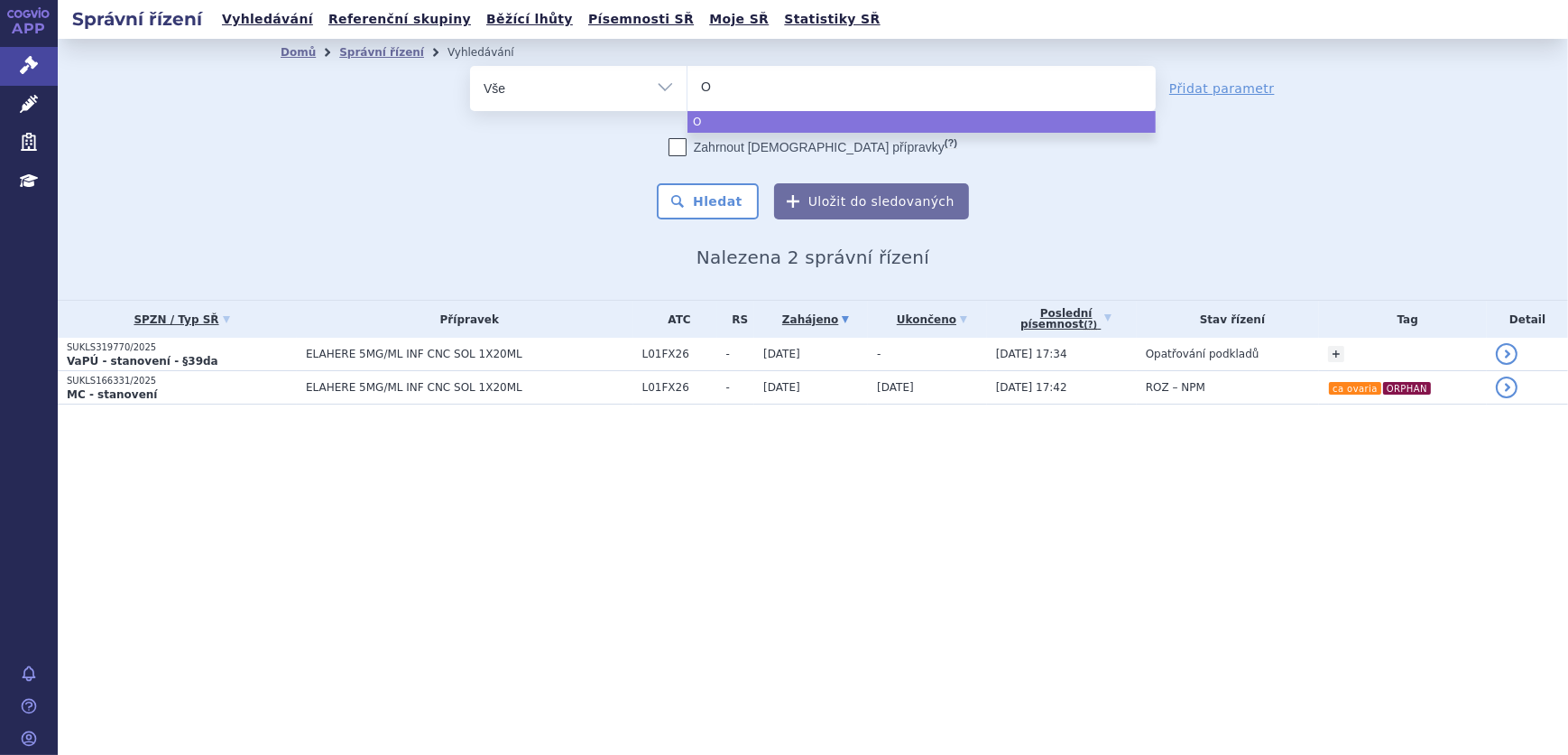
type input "OM"
type input "OMJ"
type input "OMJJ"
type input "OMJJAR"
type input "OMJJARA"
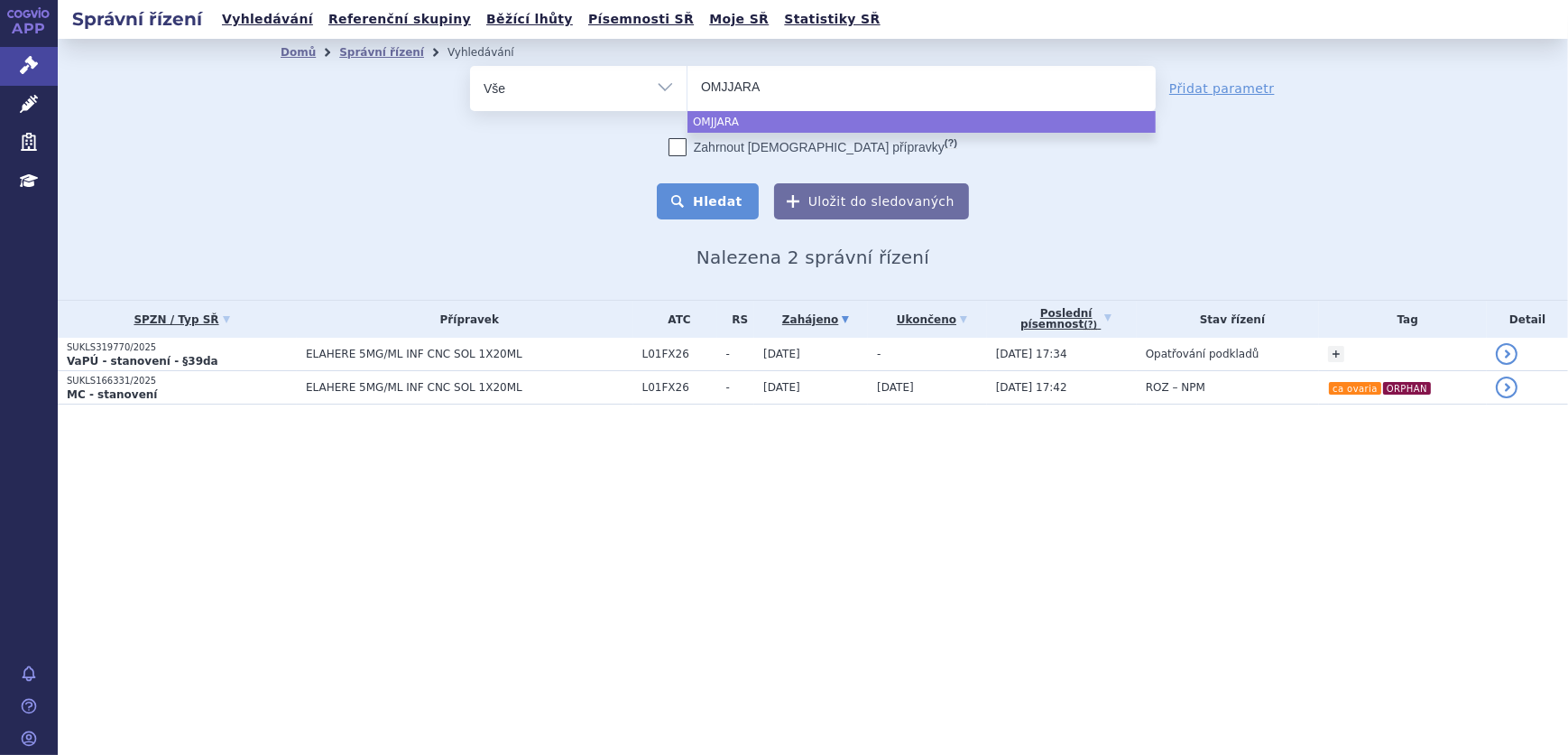
select select "OMJJARA"
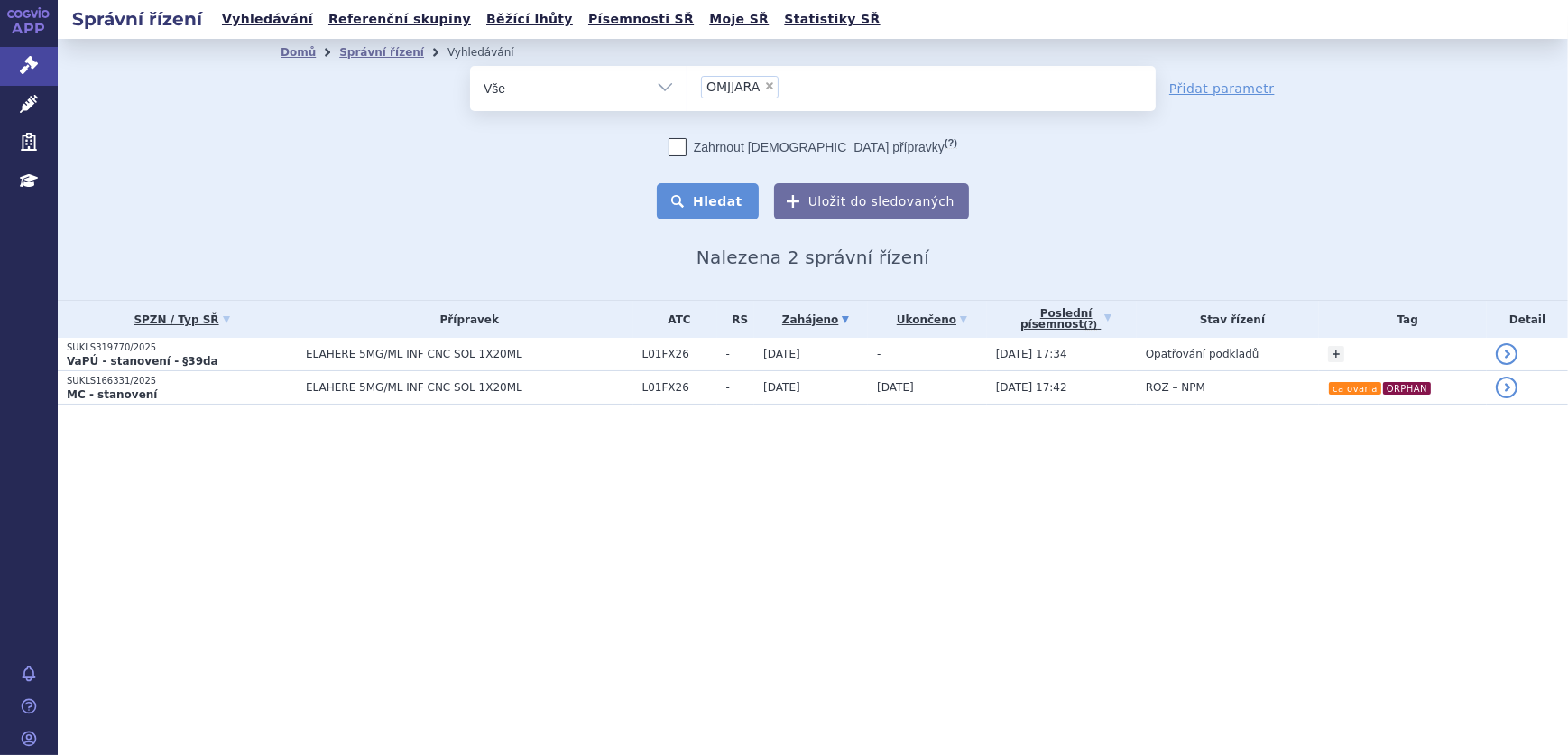
click at [713, 194] on button "Hledat" at bounding box center [708, 201] width 102 height 36
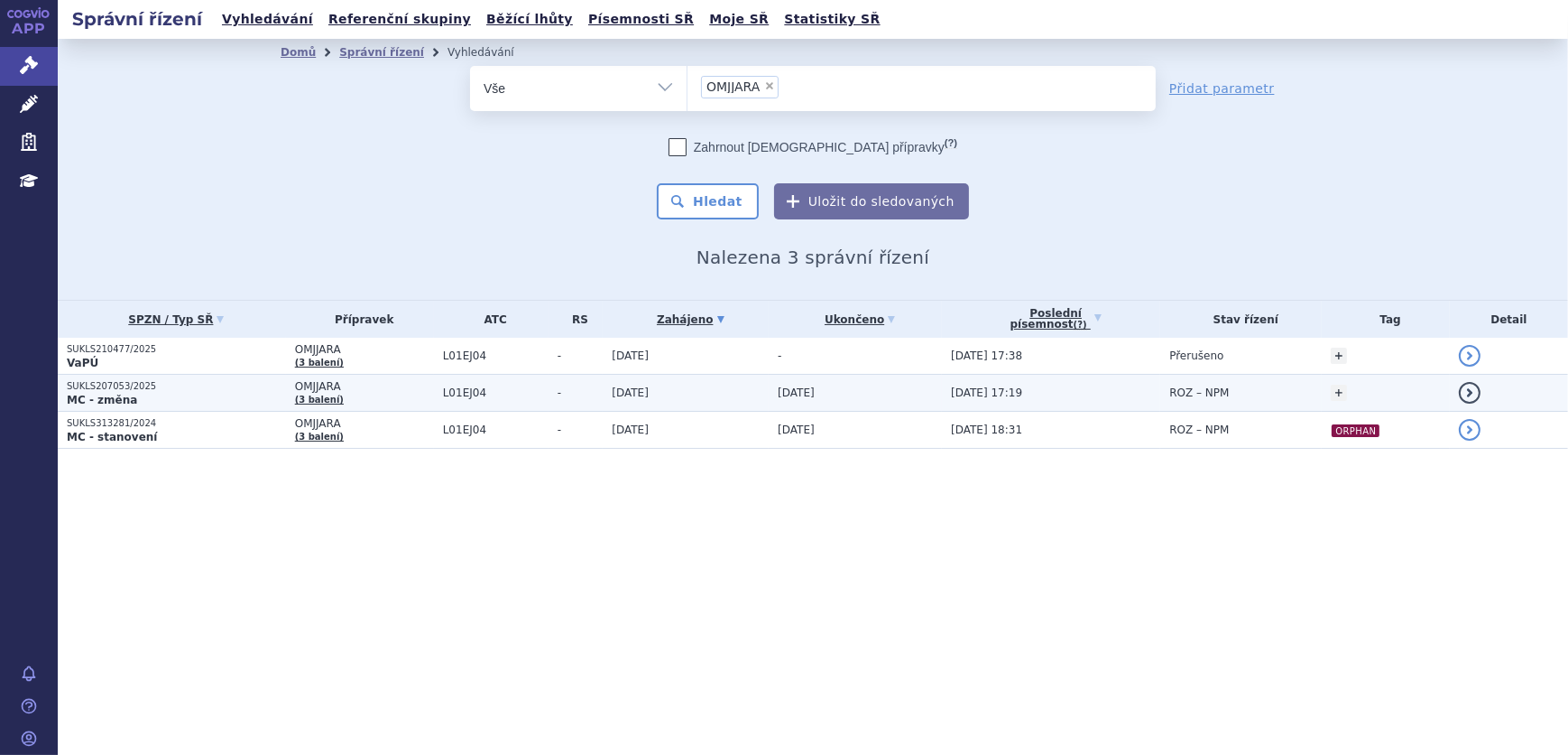
click at [240, 408] on td "SUKLS207053/2025 MC - změna" at bounding box center [171, 393] width 228 height 37
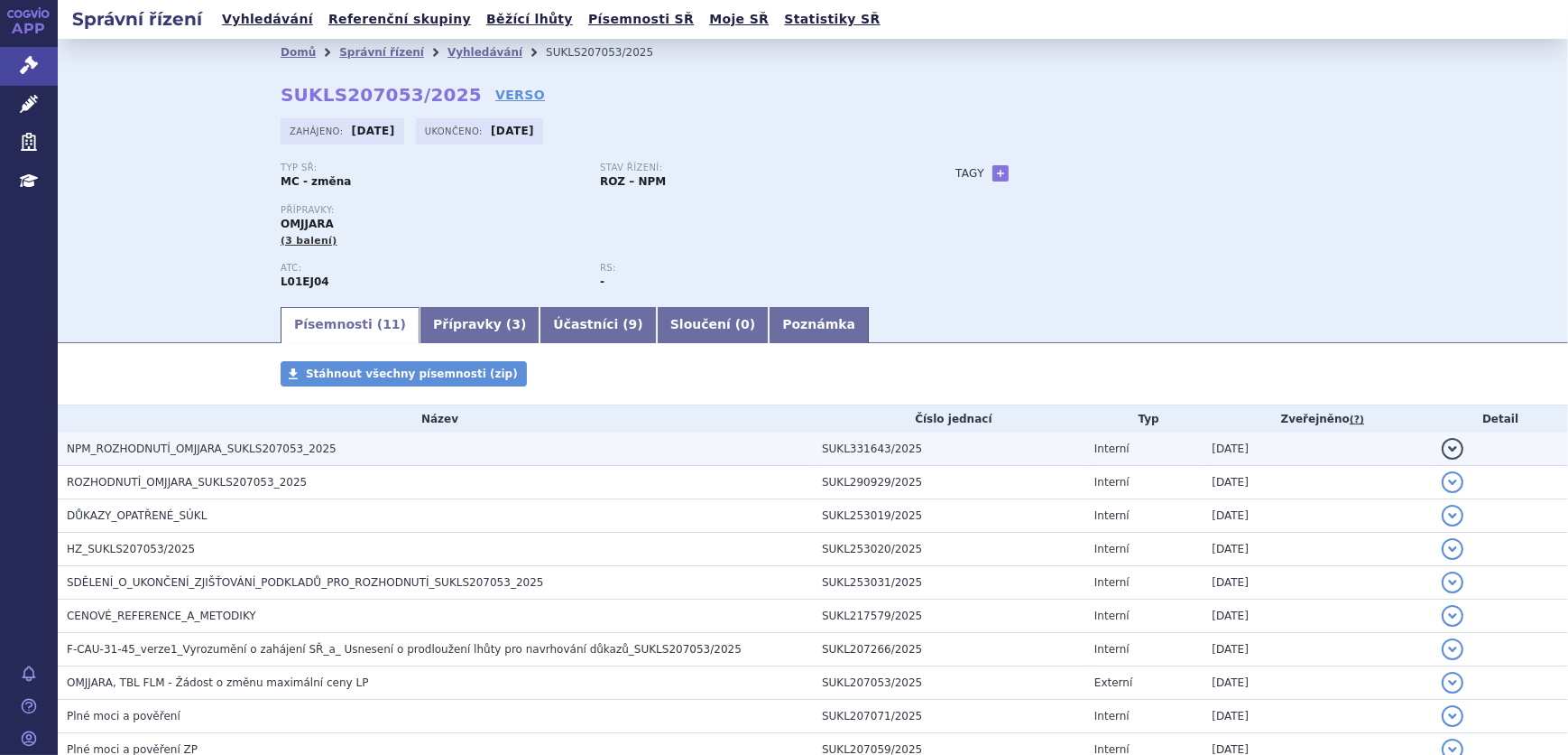
drag, startPoint x: 0, startPoint y: 0, endPoint x: 226, endPoint y: 447, distance: 500.9
click at [226, 447] on span "NPM_ROZHODNUTÍ_OMJJARA_SUKLS207053_2025" at bounding box center [202, 448] width 270 height 12
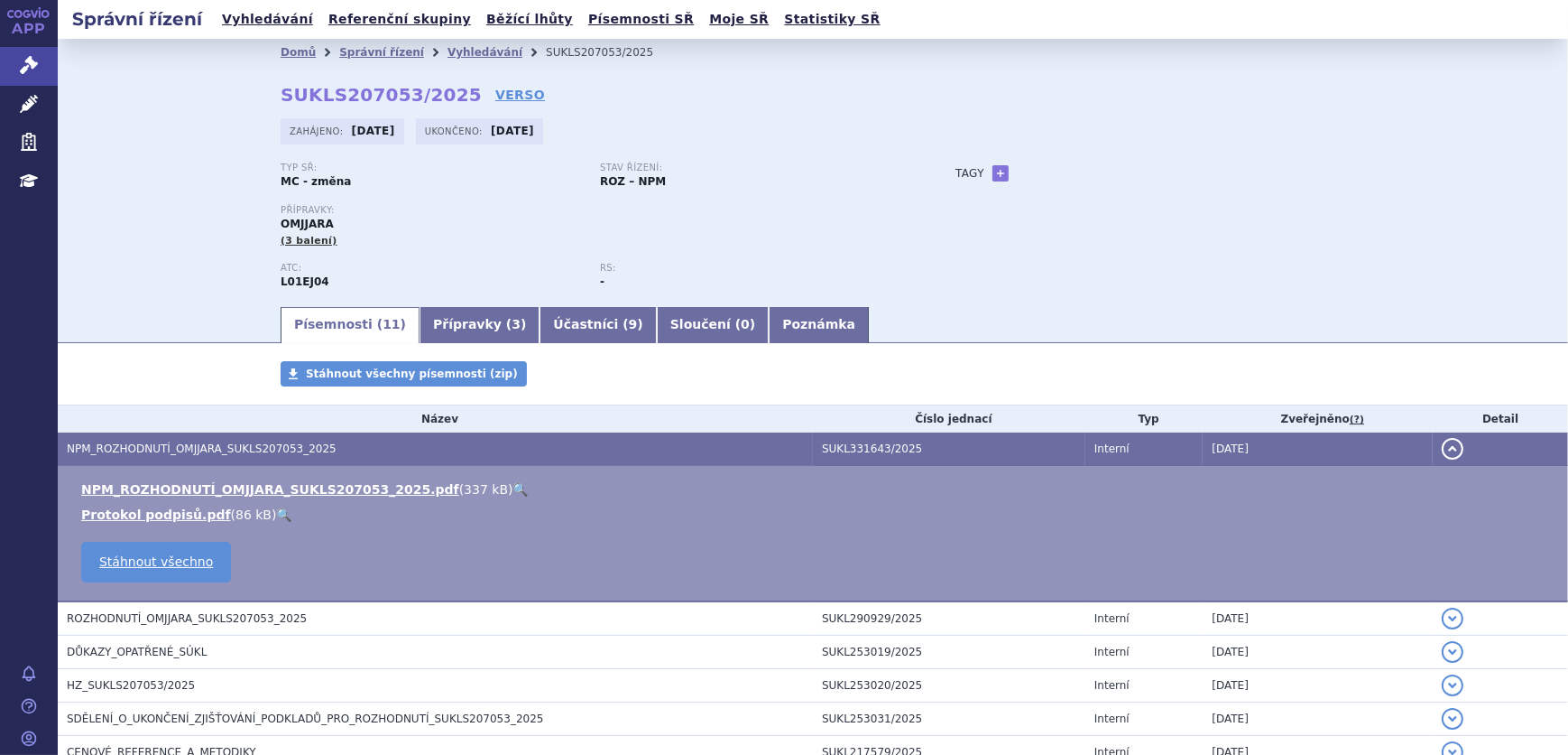
click at [513, 489] on link "🔍" at bounding box center [521, 489] width 15 height 14
